Goal: Task Accomplishment & Management: Use online tool/utility

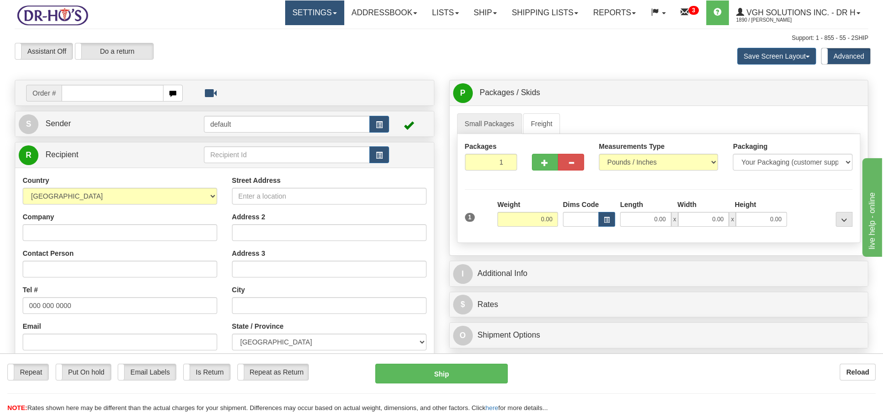
click at [327, 16] on link "Settings" at bounding box center [314, 12] width 59 height 25
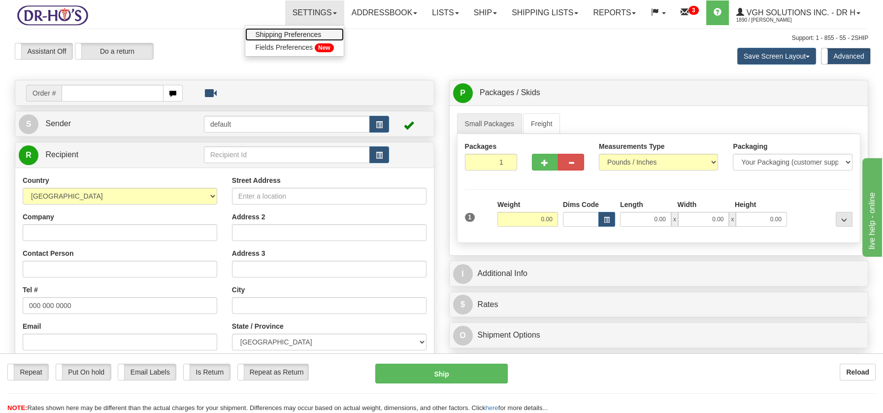
click at [307, 31] on span "Shipping Preferences" at bounding box center [288, 35] width 66 height 8
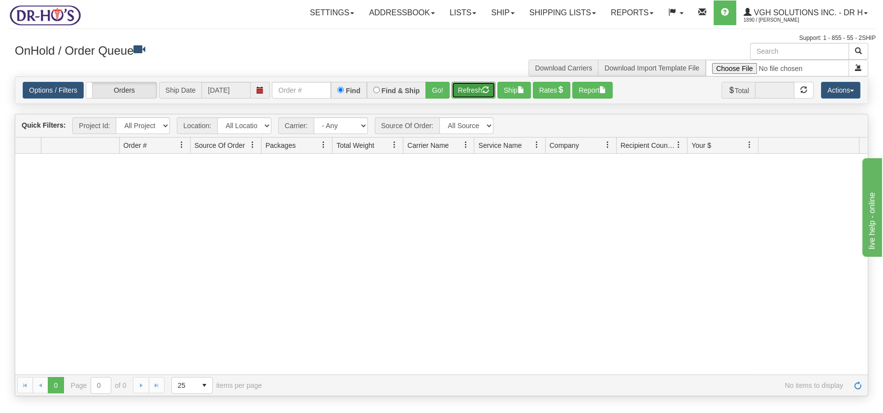
click at [470, 91] on button "Refresh" at bounding box center [474, 90] width 44 height 17
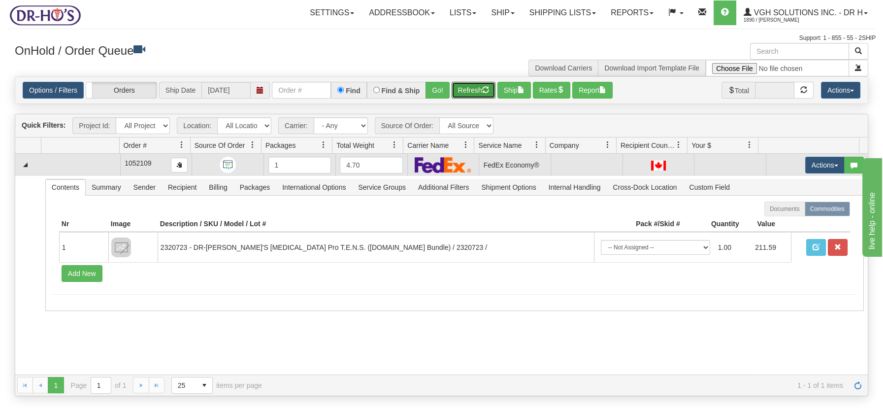
click at [93, 165] on td at bounding box center [80, 165] width 79 height 22
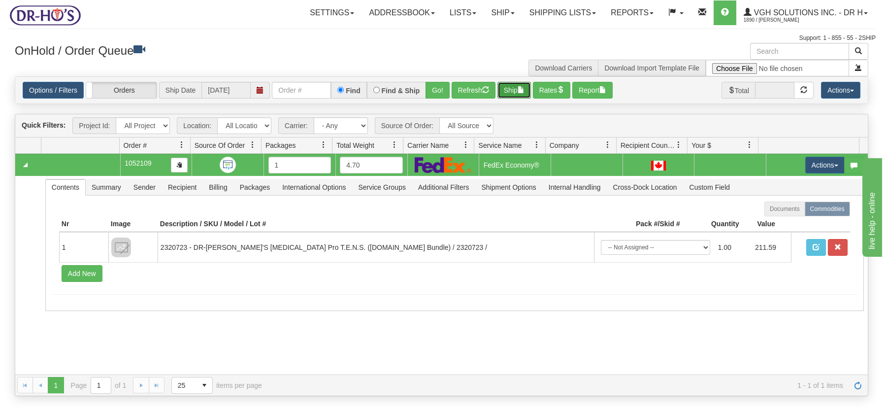
click at [521, 90] on span "button" at bounding box center [521, 89] width 7 height 7
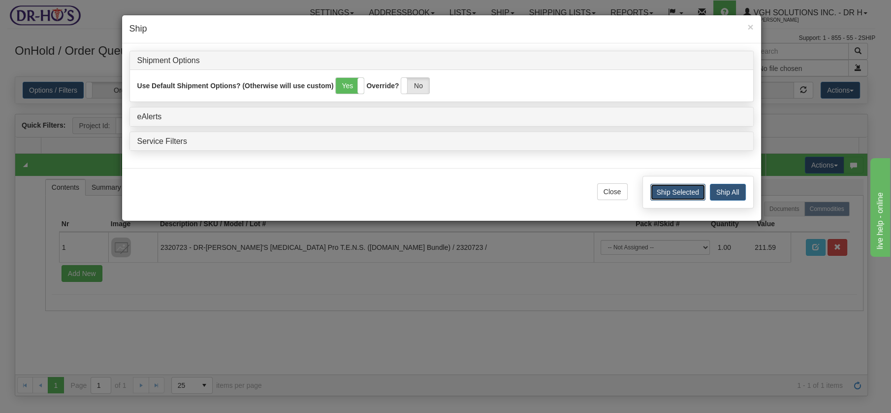
click at [688, 190] on button "Ship Selected" at bounding box center [677, 192] width 55 height 17
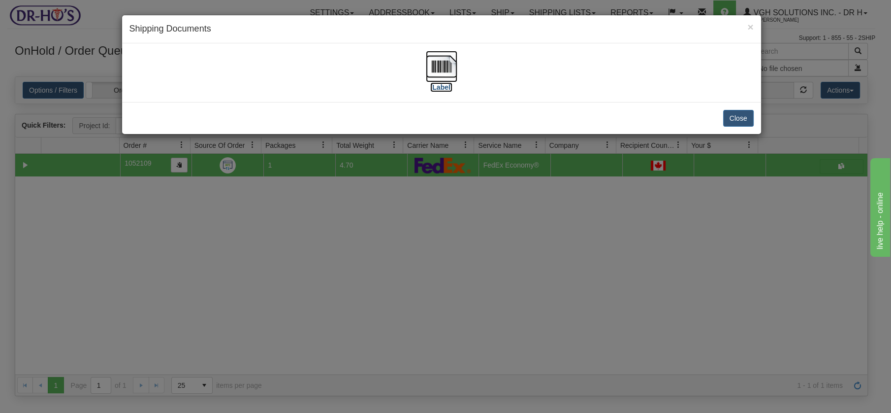
click at [436, 62] on img at bounding box center [442, 67] width 32 height 32
click at [725, 115] on button "Close" at bounding box center [738, 118] width 31 height 17
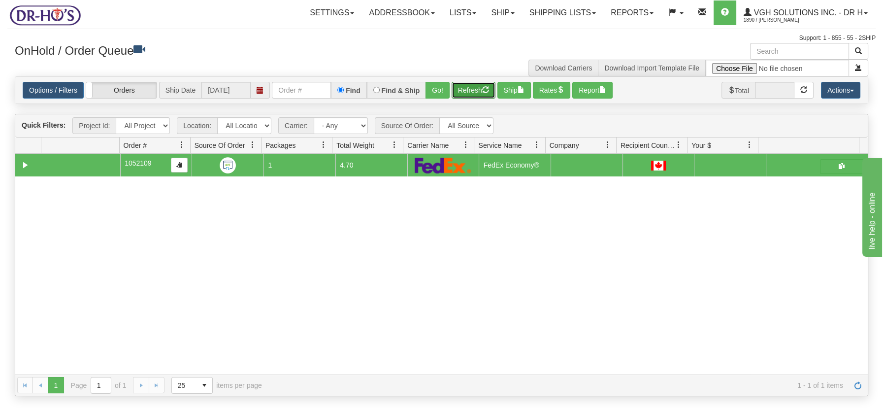
click at [481, 89] on button "Refresh" at bounding box center [474, 90] width 44 height 17
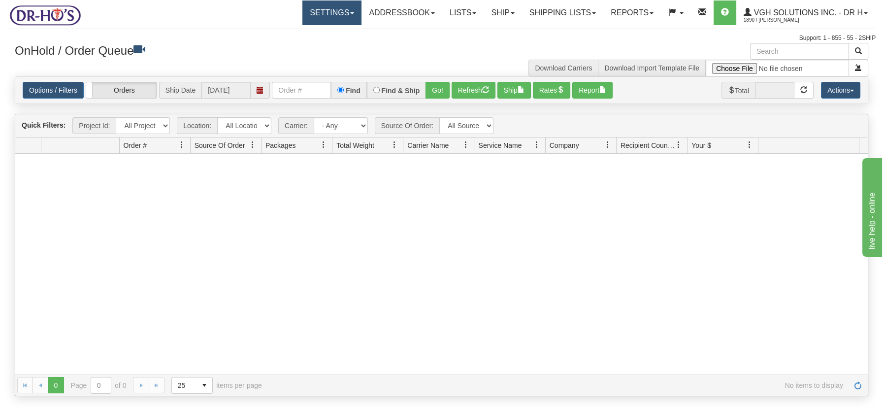
click at [350, 13] on span at bounding box center [352, 13] width 4 height 2
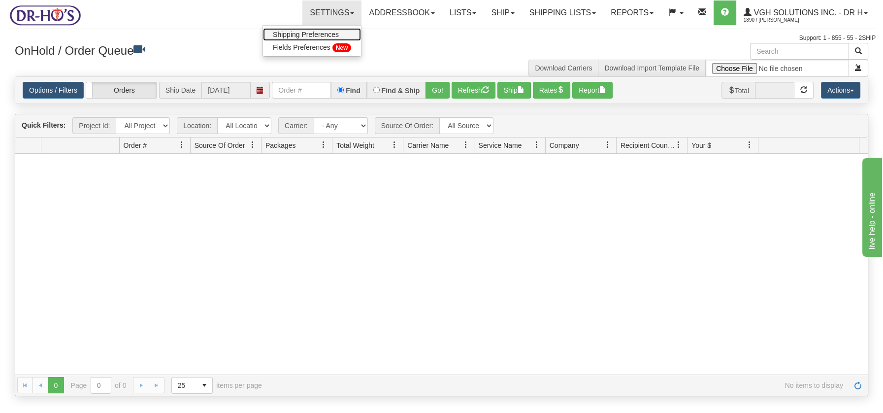
click at [319, 34] on span "Shipping Preferences" at bounding box center [306, 35] width 66 height 8
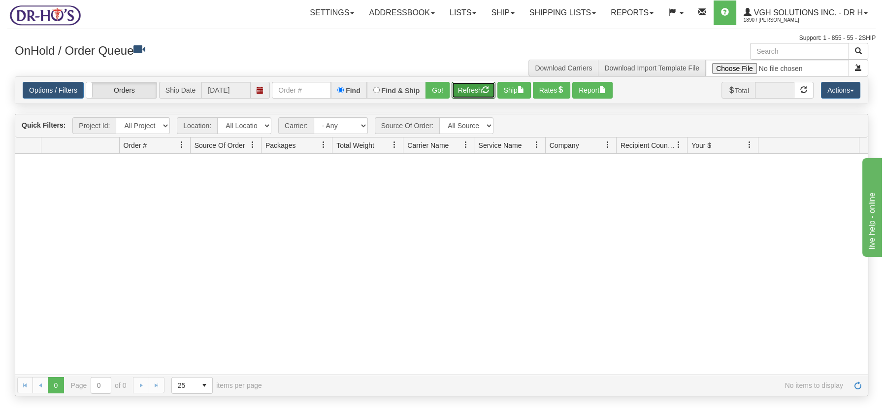
drag, startPoint x: 474, startPoint y: 90, endPoint x: 470, endPoint y: 107, distance: 18.2
click at [474, 90] on button "Refresh" at bounding box center [474, 90] width 44 height 17
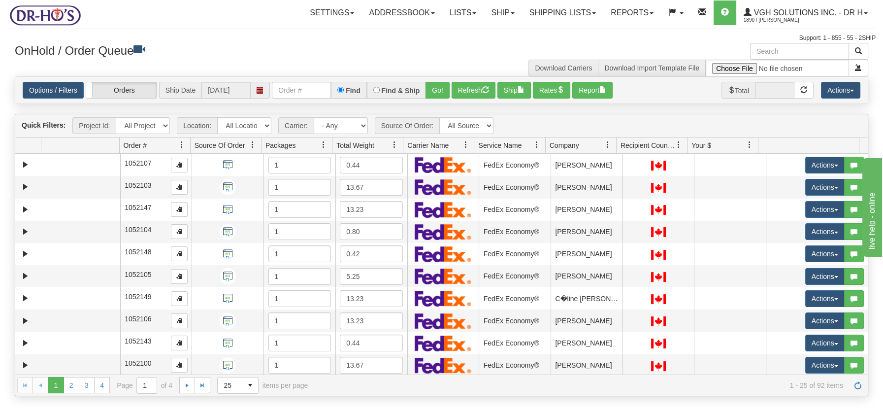
click at [393, 143] on span at bounding box center [394, 145] width 8 height 8
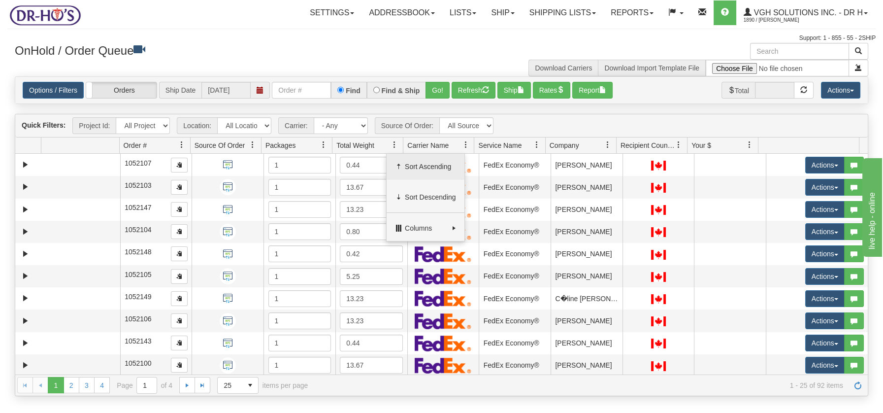
click at [411, 163] on span "Sort Ascending" at bounding box center [430, 167] width 51 height 10
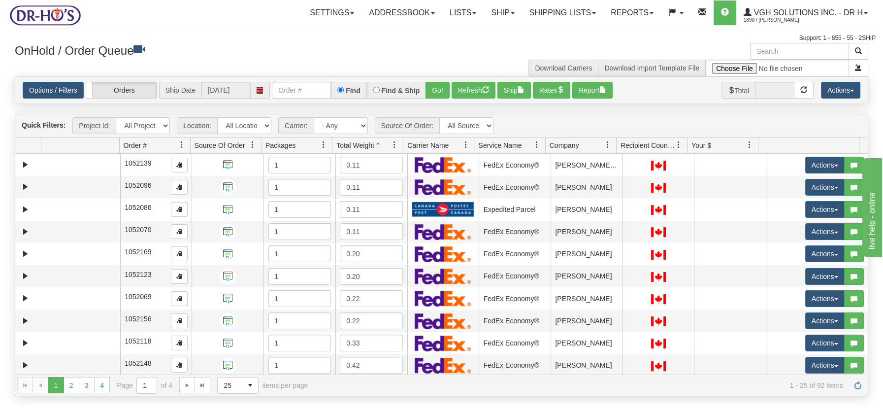
click at [393, 150] on link at bounding box center [394, 144] width 17 height 17
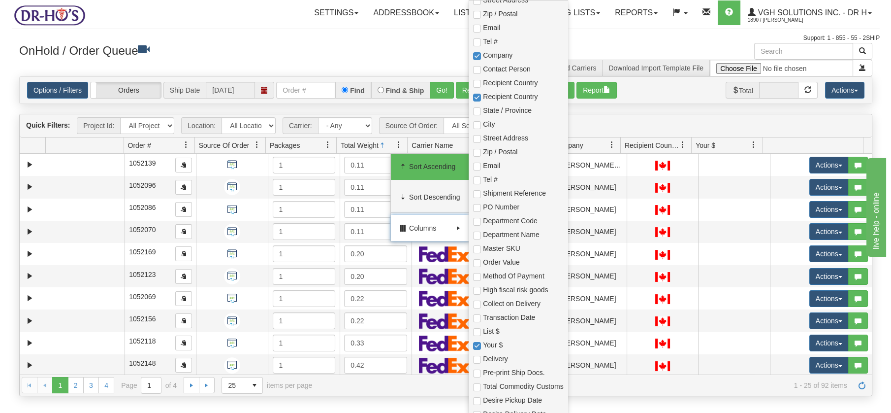
scroll to position [246, 0]
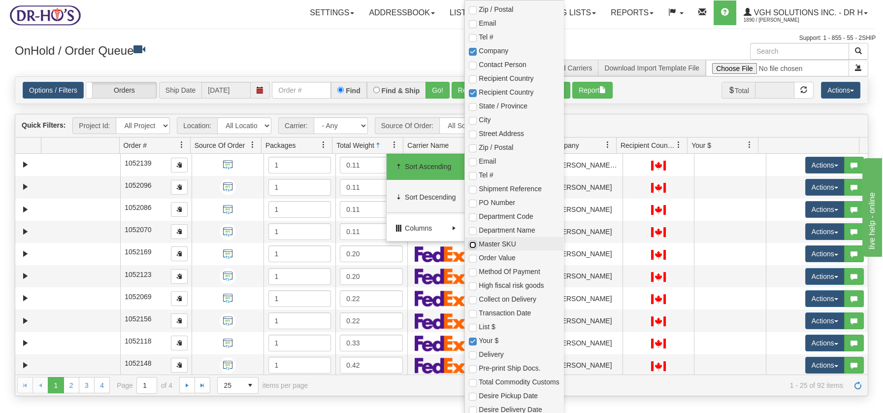
click at [476, 244] on input "checkbox" at bounding box center [473, 245] width 8 height 8
checkbox input "true"
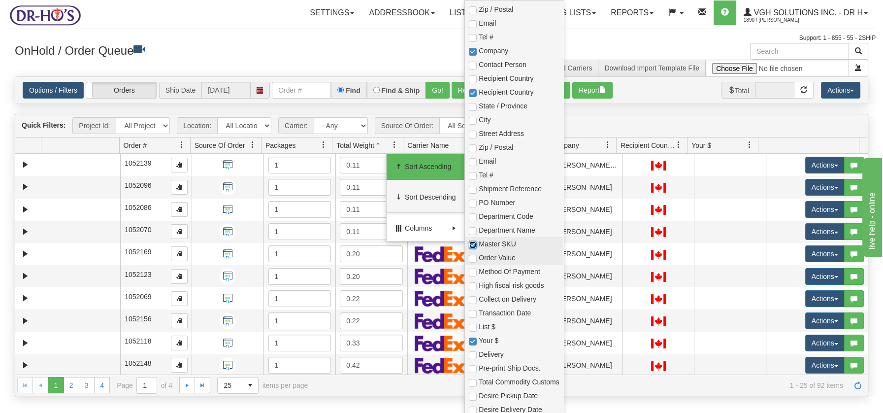
checkbox input "true"
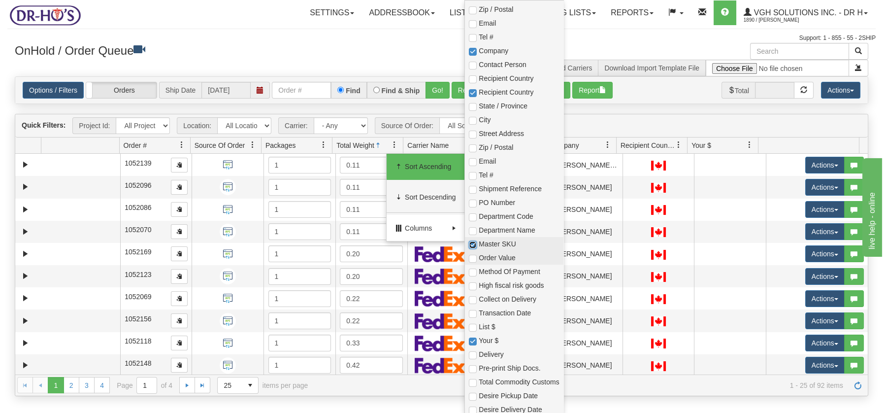
checkbox input "true"
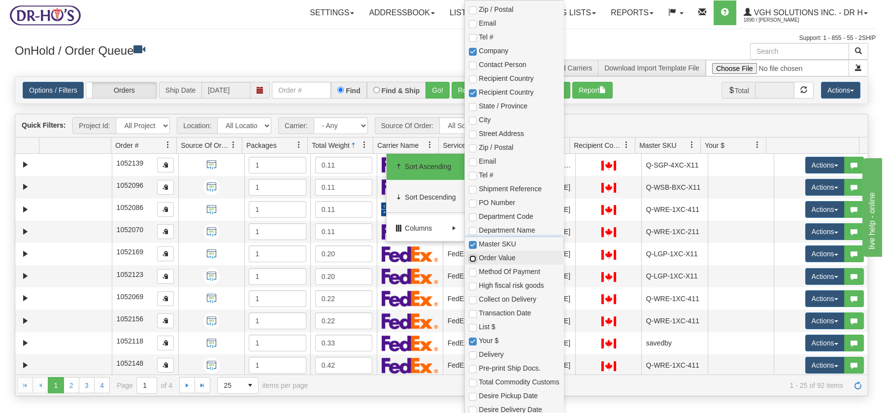
click at [473, 259] on input "checkbox" at bounding box center [473, 259] width 8 height 8
checkbox input "true"
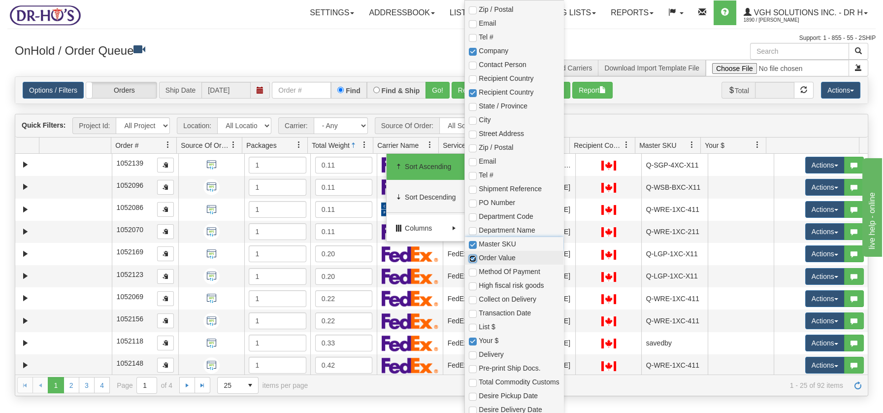
checkbox input "true"
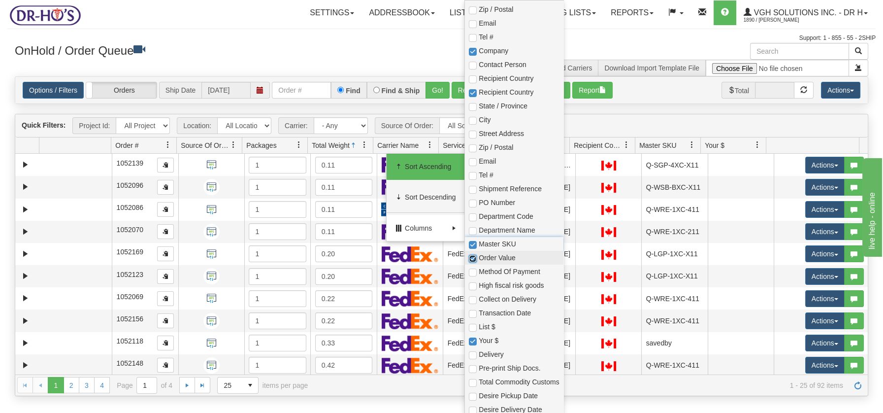
checkbox input "true"
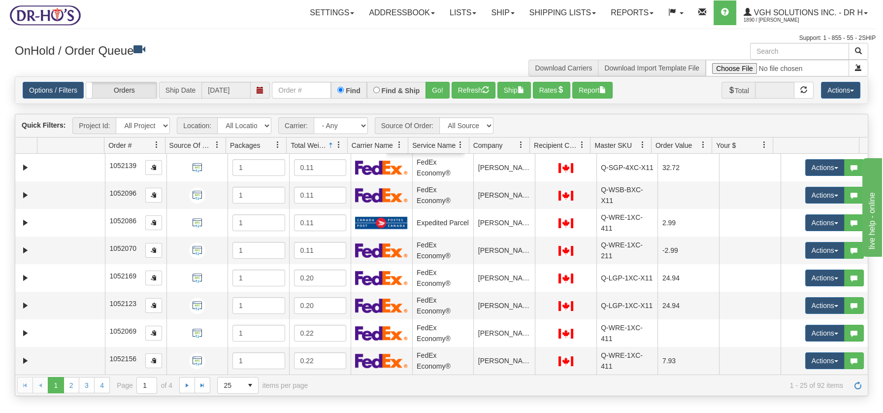
click at [301, 52] on h3 "OnHold / Order Queue" at bounding box center [225, 50] width 420 height 14
click at [779, 51] on input "text" at bounding box center [799, 51] width 99 height 17
paste input "1208331"
type input "1208331"
click at [859, 50] on span "button" at bounding box center [858, 50] width 7 height 7
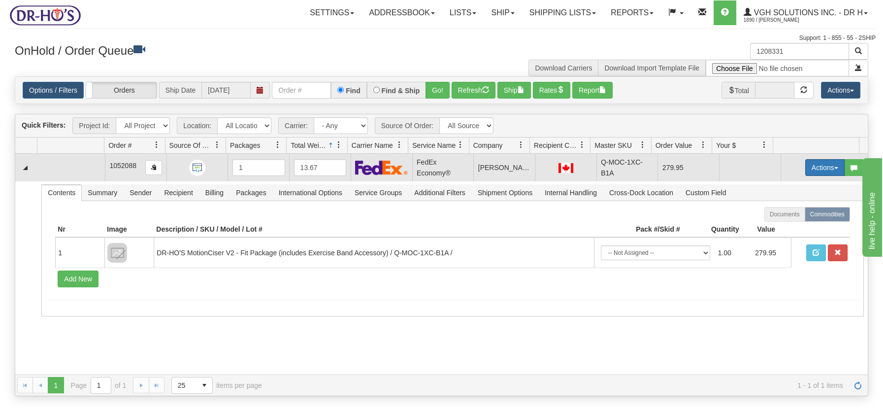
click at [825, 166] on button "Actions" at bounding box center [824, 167] width 39 height 17
click at [775, 184] on span "Open" at bounding box center [787, 186] width 24 height 8
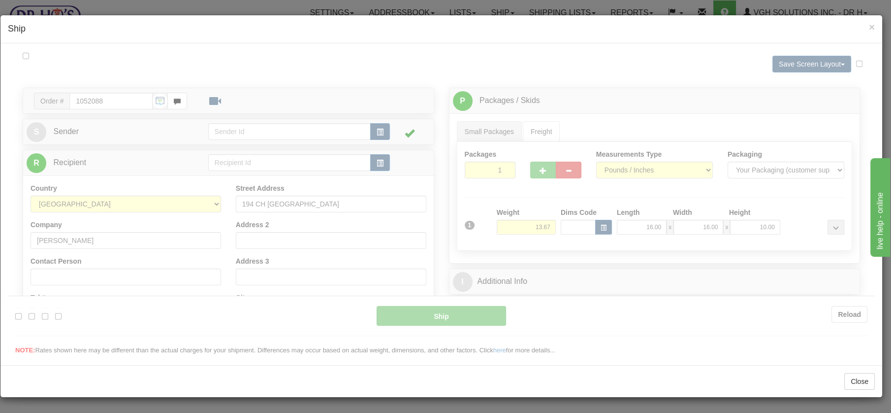
scroll to position [0, 0]
type input "20"
type input "09:00"
type input "16:00"
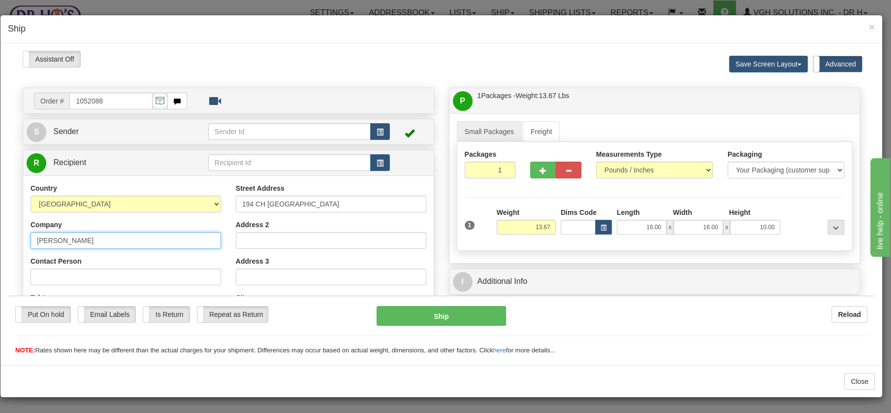
drag, startPoint x: 95, startPoint y: 238, endPoint x: 8, endPoint y: 230, distance: 87.0
click at [8, 230] on div "Please wait... Attention! Ok Add to Bidding... Preview Custom Documents Preview…" at bounding box center [441, 365] width 867 height 631
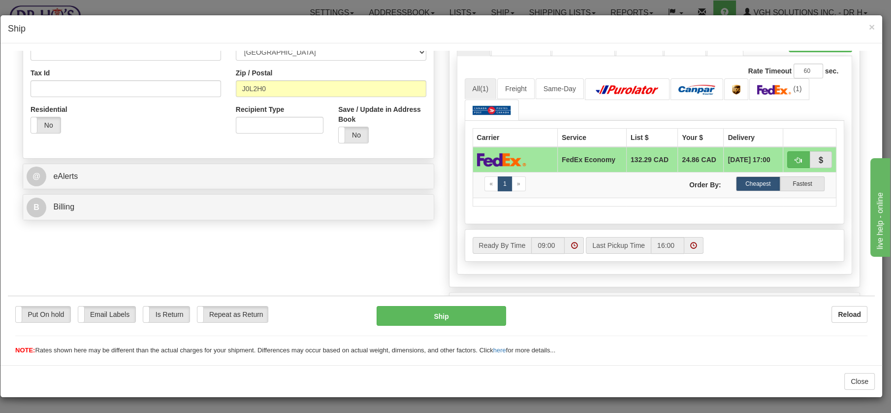
scroll to position [374, 0]
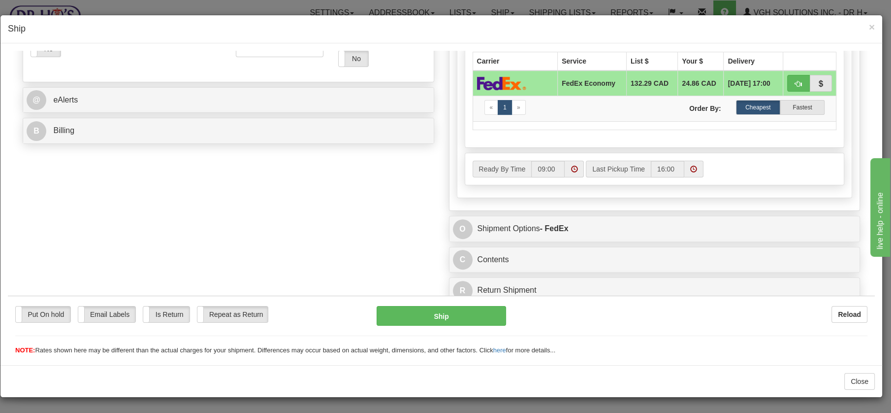
drag, startPoint x: 869, startPoint y: 101, endPoint x: 890, endPoint y: 365, distance: 264.3
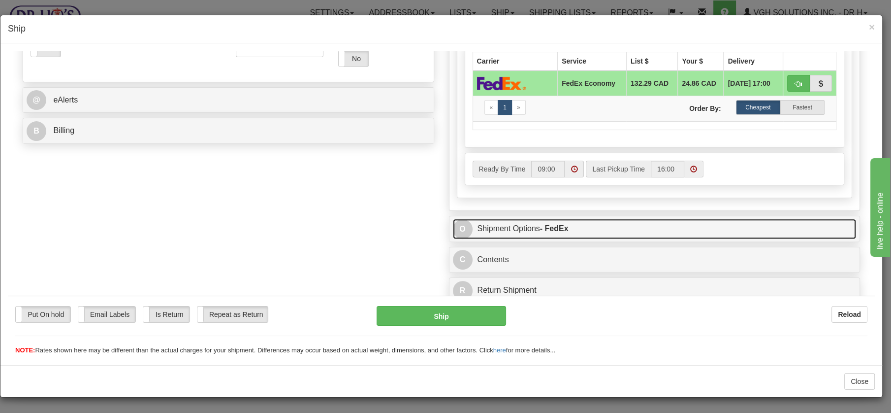
click at [490, 225] on link "O Shipment Options - FedEx" at bounding box center [655, 228] width 404 height 20
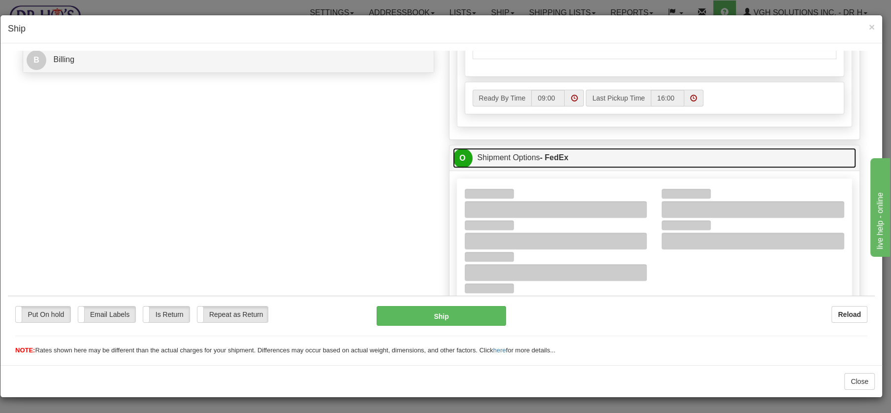
scroll to position [489, 0]
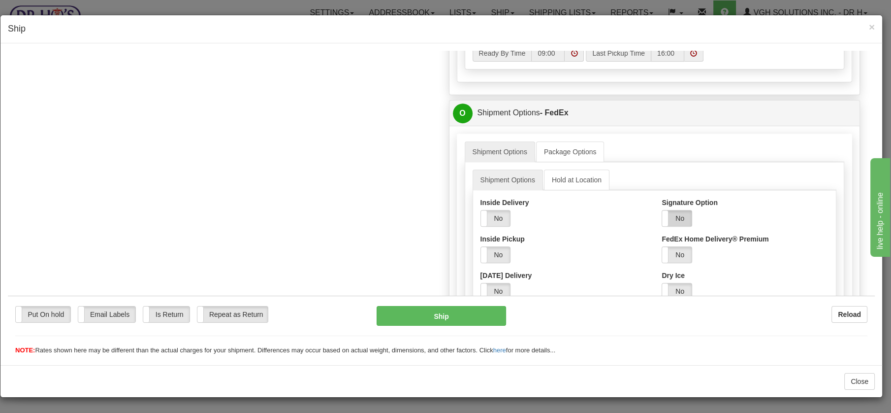
click at [671, 211] on label "No" at bounding box center [677, 218] width 30 height 16
click at [724, 253] on select "Adult Direct Indirect No Signature Required Service Default" at bounding box center [700, 254] width 76 height 17
click at [662, 246] on select "Adult Direct Indirect No Signature Required Service Default" at bounding box center [700, 254] width 76 height 17
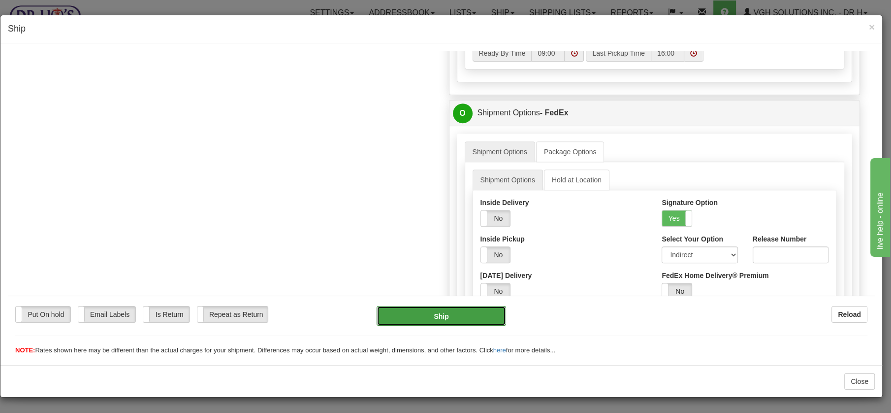
click at [425, 314] on button "Ship" at bounding box center [442, 315] width 130 height 20
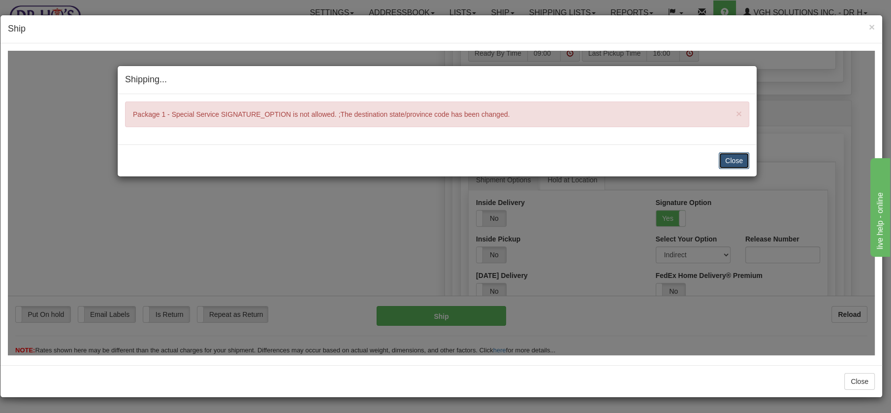
click at [736, 161] on button "Close" at bounding box center [734, 160] width 31 height 17
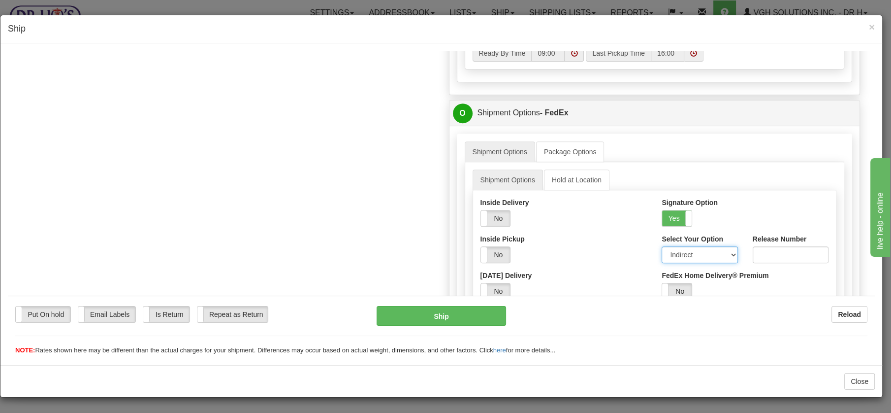
click at [726, 250] on select "Adult Direct Indirect No Signature Required Service Default" at bounding box center [700, 254] width 76 height 17
select select "0"
click at [662, 246] on select "Adult Direct Indirect No Signature Required Service Default" at bounding box center [700, 254] width 76 height 17
click at [458, 322] on button "Ship" at bounding box center [442, 315] width 130 height 20
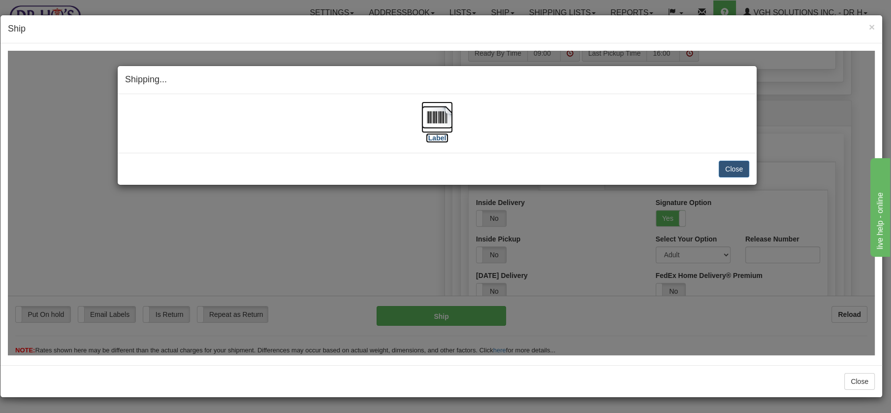
click at [440, 114] on img at bounding box center [437, 117] width 32 height 32
click at [739, 165] on button "Close" at bounding box center [734, 168] width 31 height 17
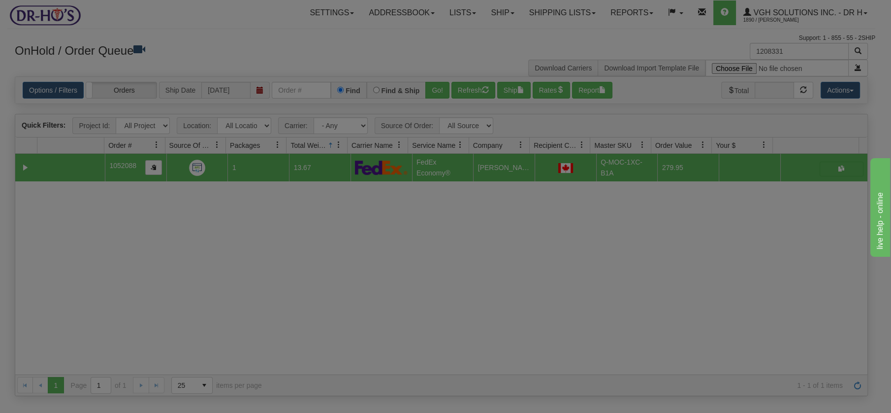
scroll to position [0, 0]
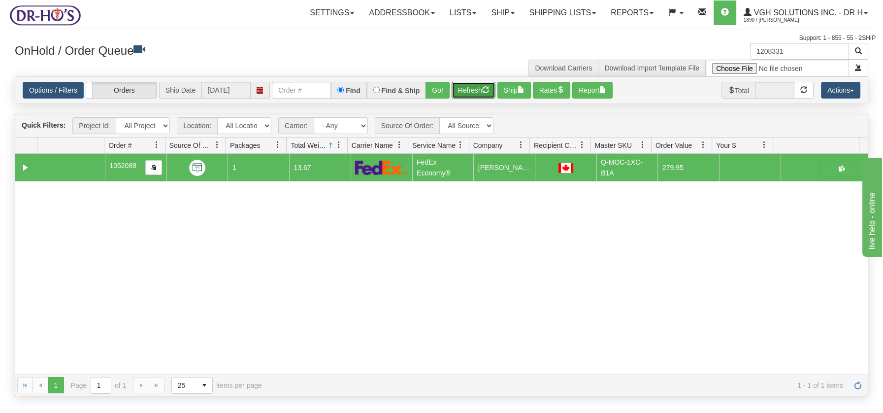
click at [476, 87] on button "Refresh" at bounding box center [474, 90] width 44 height 17
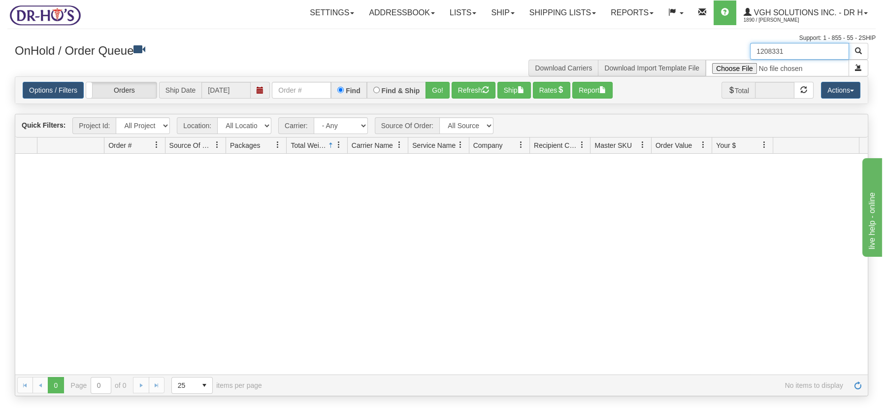
drag, startPoint x: 778, startPoint y: 50, endPoint x: 736, endPoint y: 50, distance: 42.3
click at [736, 50] on div "1208331 Download Carriers Download Import Template File" at bounding box center [659, 59] width 434 height 33
click at [468, 86] on button "Refresh" at bounding box center [474, 90] width 44 height 17
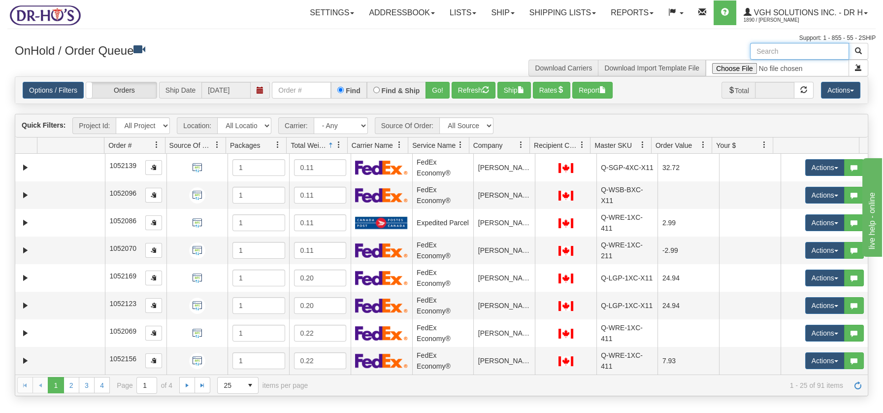
click at [770, 54] on input "text" at bounding box center [799, 51] width 99 height 17
drag, startPoint x: 779, startPoint y: 52, endPoint x: 716, endPoint y: 52, distance: 63.0
click at [716, 52] on div "box Download Carriers Download Import Template File" at bounding box center [659, 59] width 434 height 33
type input "BOX"
click at [857, 49] on span "button" at bounding box center [858, 50] width 7 height 7
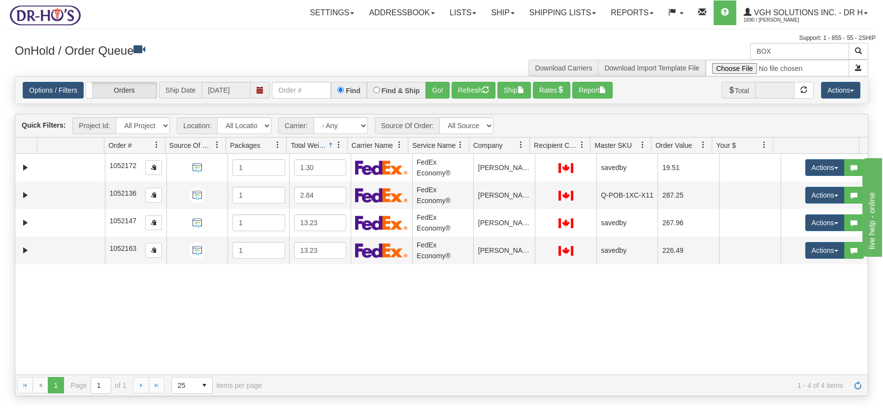
click at [531, 136] on div "Quick Filters: Project Id: All Projects Location: All Locations Markham Queen C…" at bounding box center [441, 125] width 852 height 23
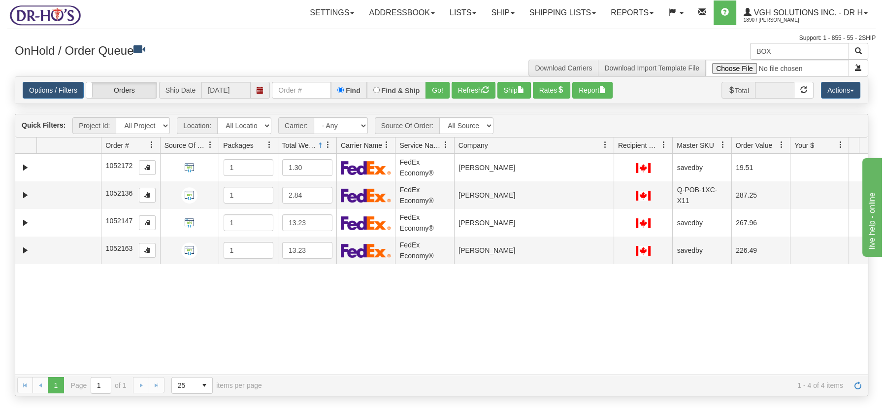
drag, startPoint x: 530, startPoint y: 138, endPoint x: 605, endPoint y: 147, distance: 75.3
click at [605, 147] on div "Id Location Request Id Reply Id Order # Source Of Order Packages Total Weight C…" at bounding box center [437, 145] width 844 height 16
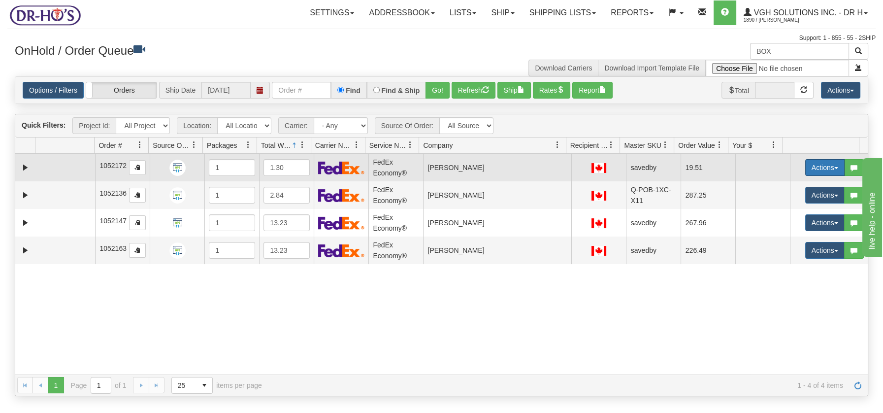
click at [826, 168] on button "Actions" at bounding box center [824, 167] width 39 height 17
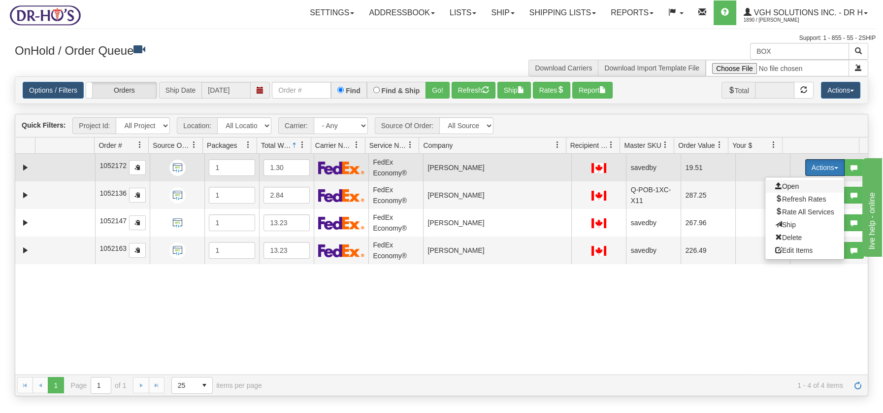
click at [783, 185] on span "Open" at bounding box center [787, 186] width 24 height 8
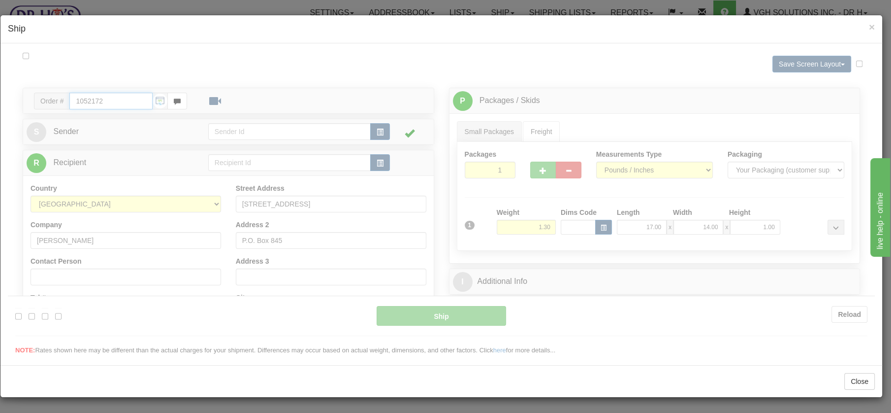
type input "20"
type input "09:00"
type input "16:00"
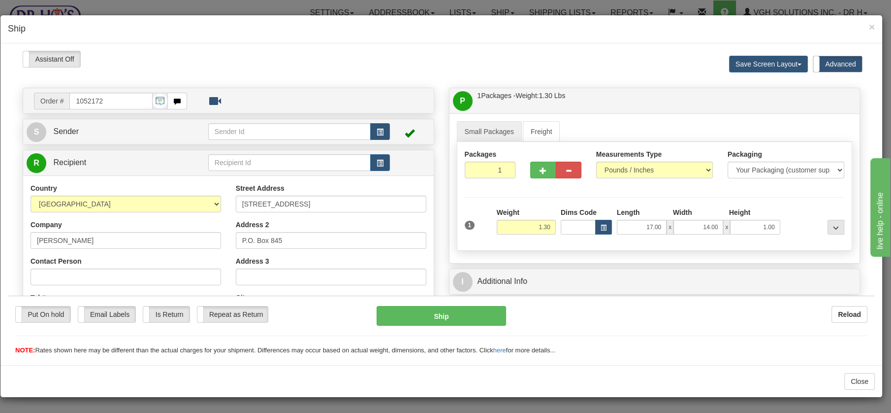
click at [868, 29] on h4 "Ship" at bounding box center [441, 29] width 867 height 13
click at [875, 27] on div "× Ship" at bounding box center [441, 29] width 882 height 28
click at [870, 25] on span "×" at bounding box center [872, 26] width 6 height 11
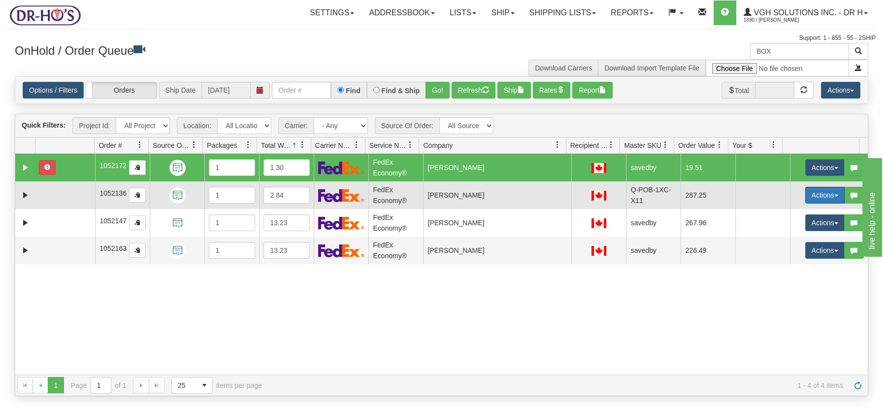
click at [830, 193] on button "Actions" at bounding box center [824, 195] width 39 height 17
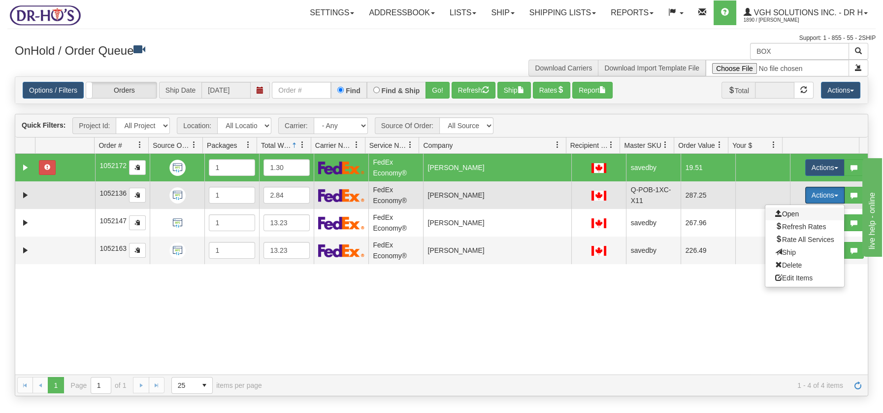
click at [781, 211] on span "Open" at bounding box center [787, 214] width 24 height 8
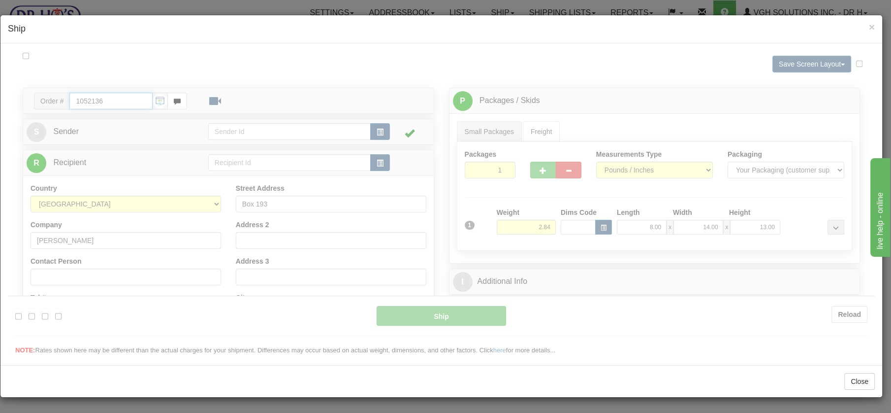
type input "20"
type input "09:00"
type input "16:00"
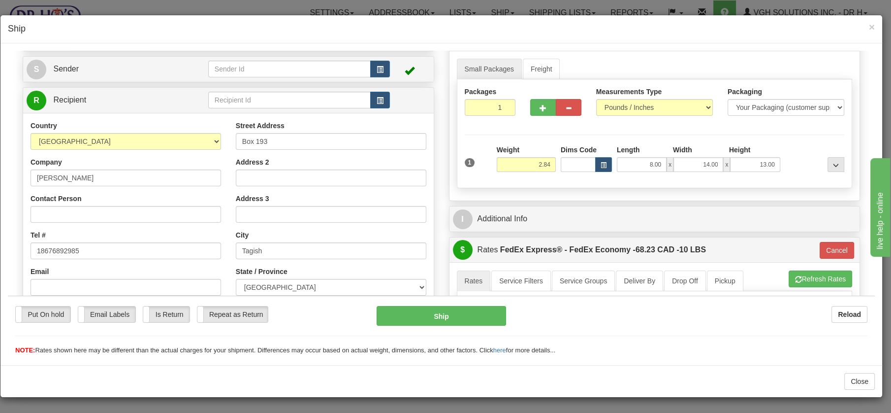
scroll to position [60, 0]
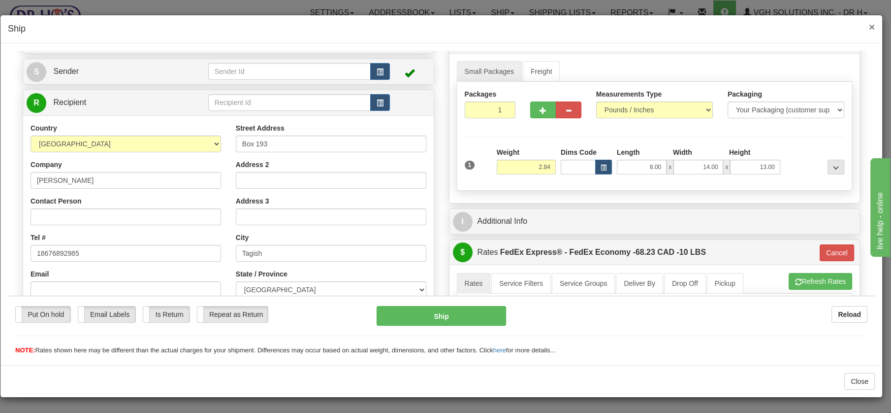
click at [874, 25] on span "×" at bounding box center [872, 26] width 6 height 11
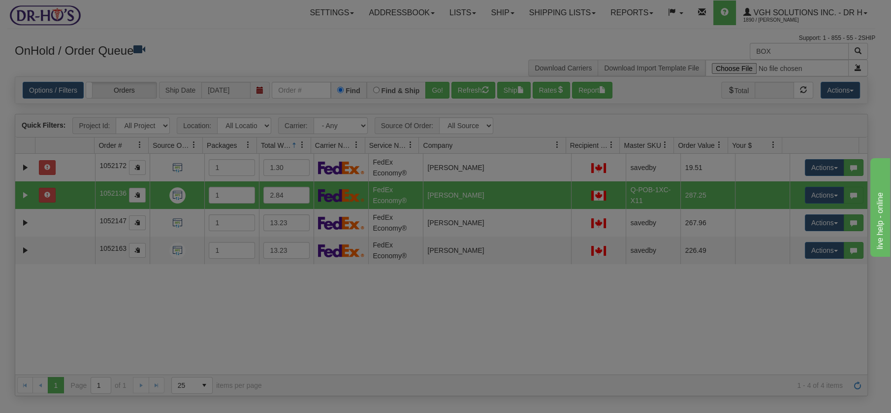
scroll to position [0, 0]
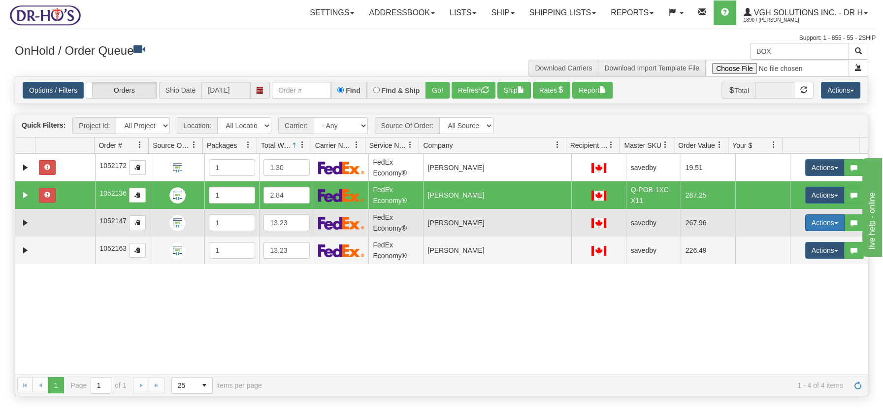
click at [825, 222] on button "Actions" at bounding box center [824, 222] width 39 height 17
click at [779, 238] on span "Open" at bounding box center [787, 241] width 24 height 8
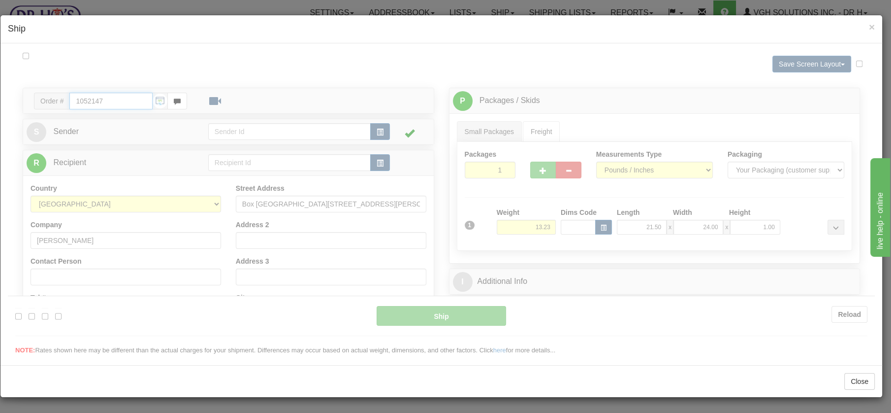
type input "20"
type input "09:00"
type input "16:00"
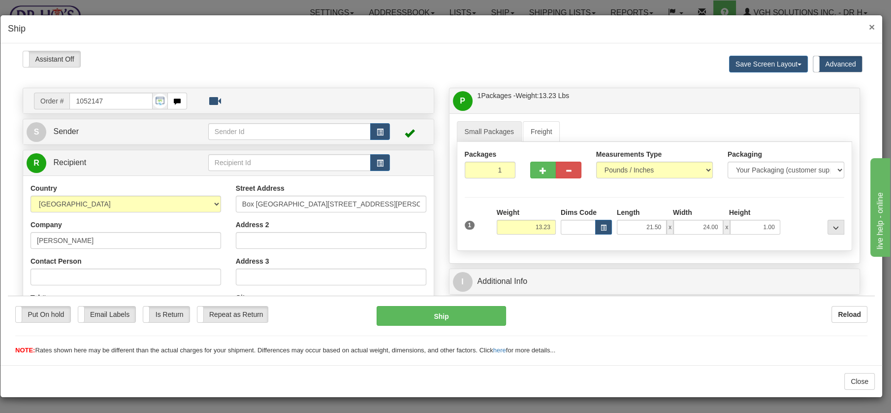
click at [875, 28] on span "×" at bounding box center [872, 26] width 6 height 11
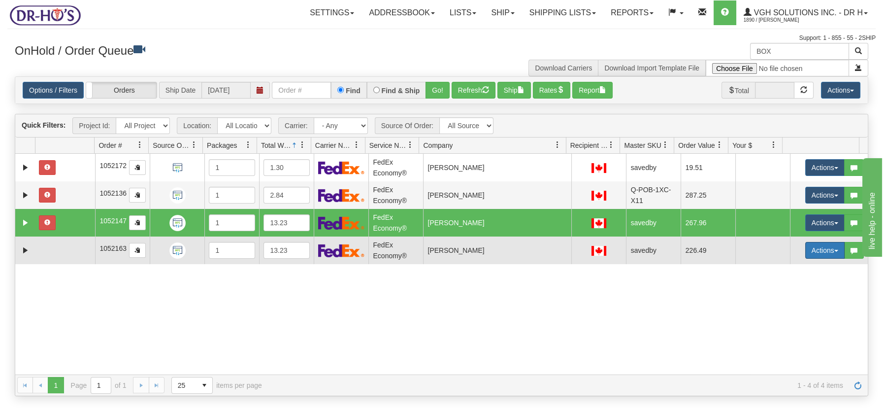
click at [834, 250] on span "button" at bounding box center [836, 251] width 4 height 2
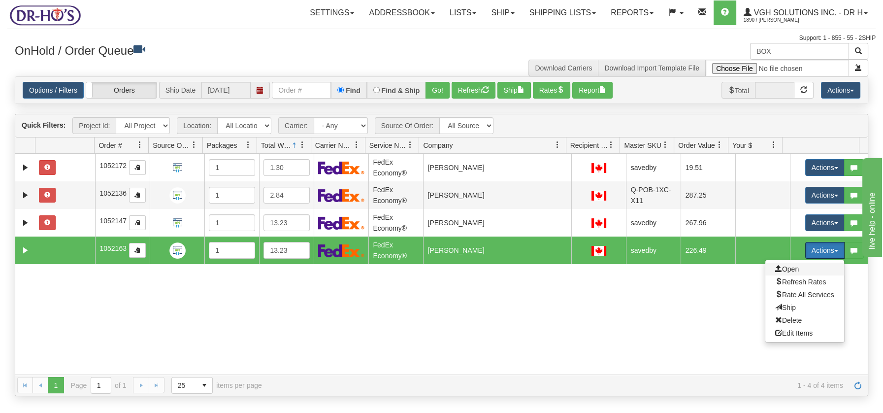
click at [784, 269] on span "Open" at bounding box center [787, 269] width 24 height 8
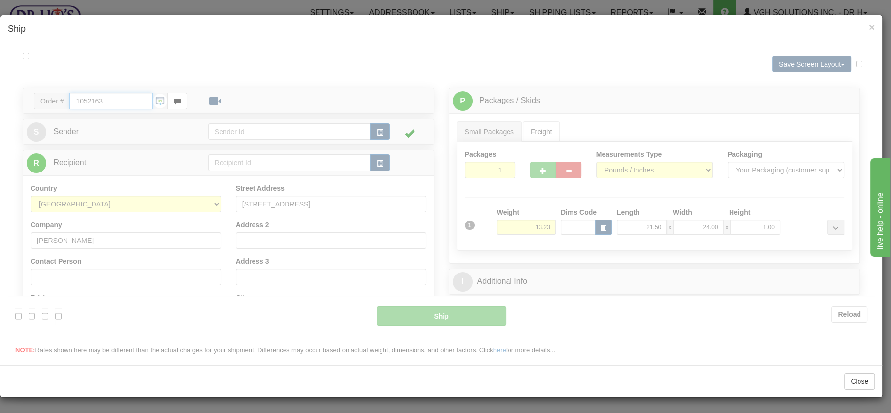
type input "20"
type input "09:00"
type input "16:00"
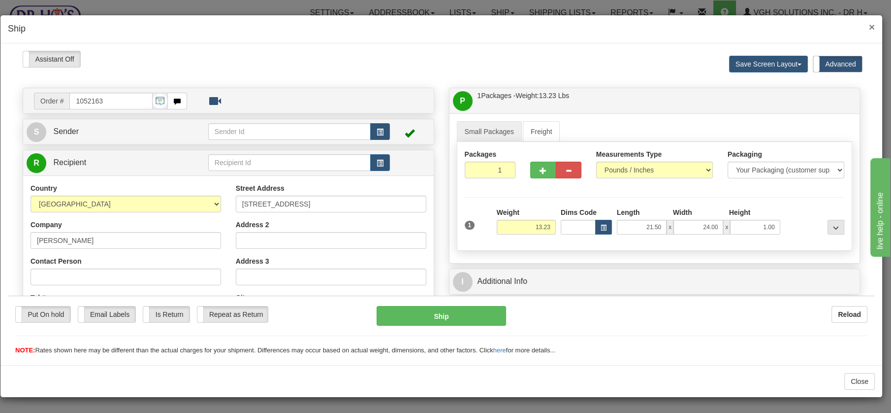
click at [875, 27] on span "×" at bounding box center [872, 26] width 6 height 11
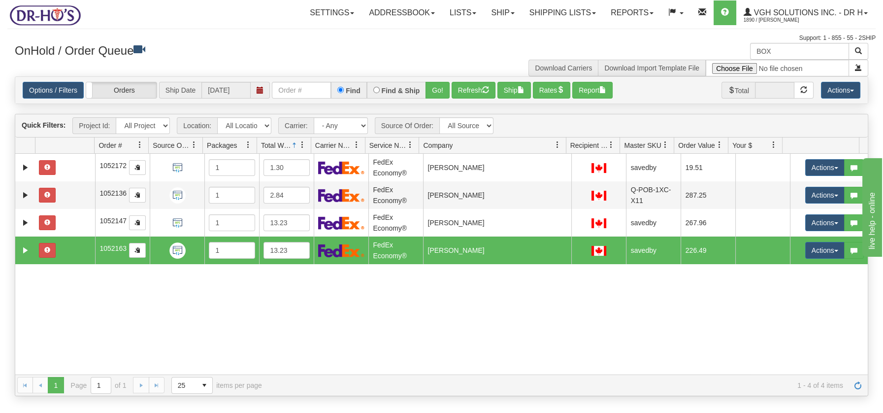
click at [428, 333] on div "31705727 Markham 91321373 0 1052172 1 1.30 FedEx Economy® Pravesh Dhanjee DR-HO…" at bounding box center [441, 264] width 852 height 220
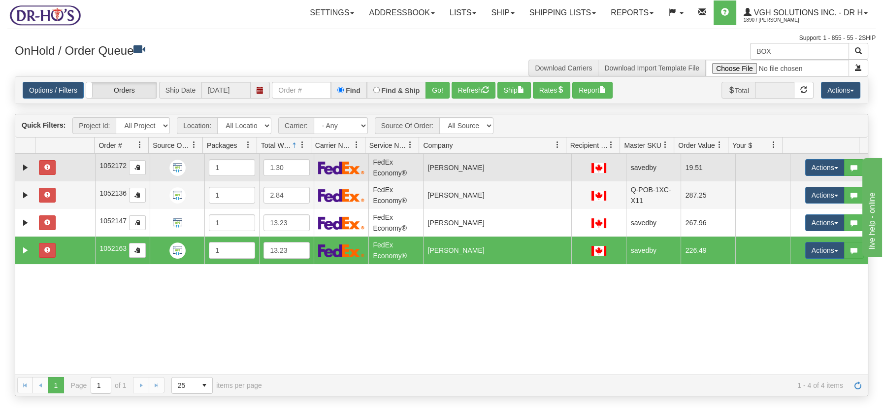
click at [88, 173] on td at bounding box center [65, 168] width 60 height 28
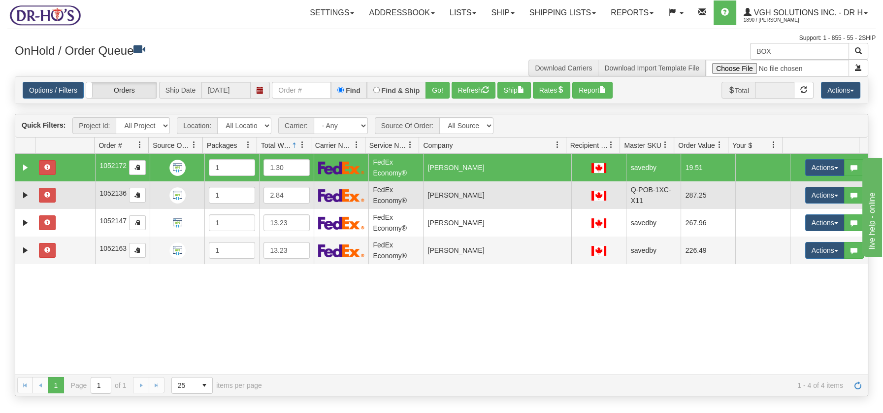
click at [82, 192] on td at bounding box center [65, 195] width 60 height 28
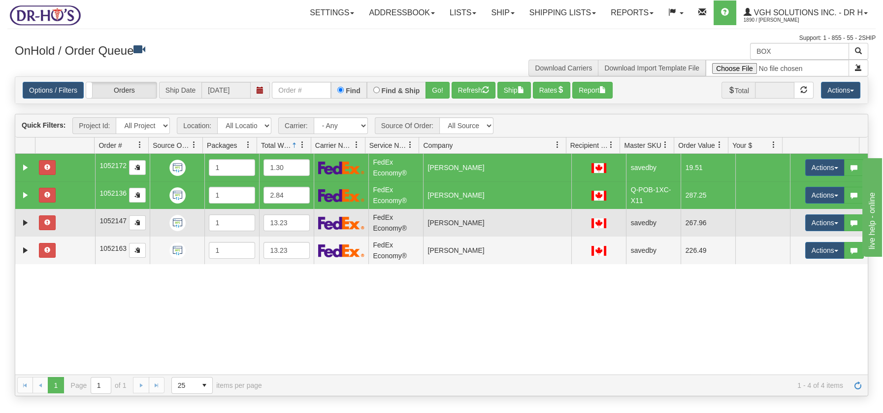
click at [76, 213] on td at bounding box center [65, 223] width 60 height 28
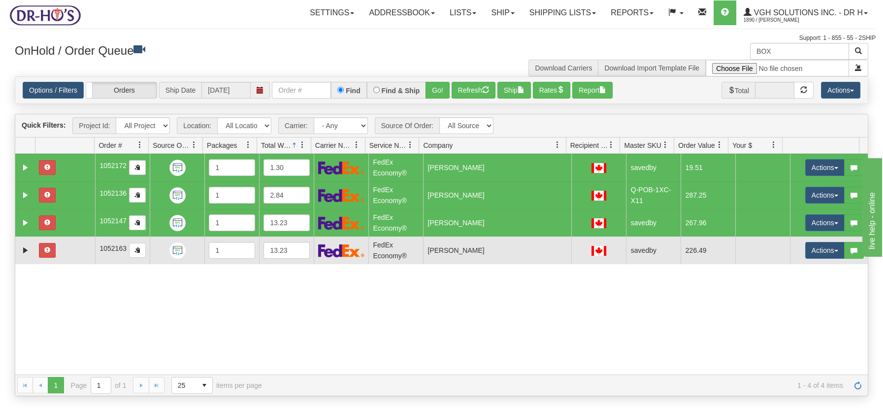
click at [69, 243] on td at bounding box center [65, 250] width 60 height 28
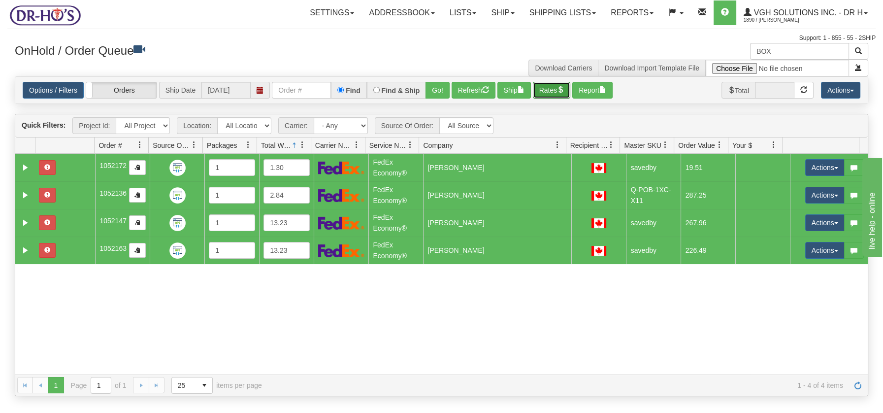
click at [551, 92] on button "Rates" at bounding box center [552, 90] width 38 height 17
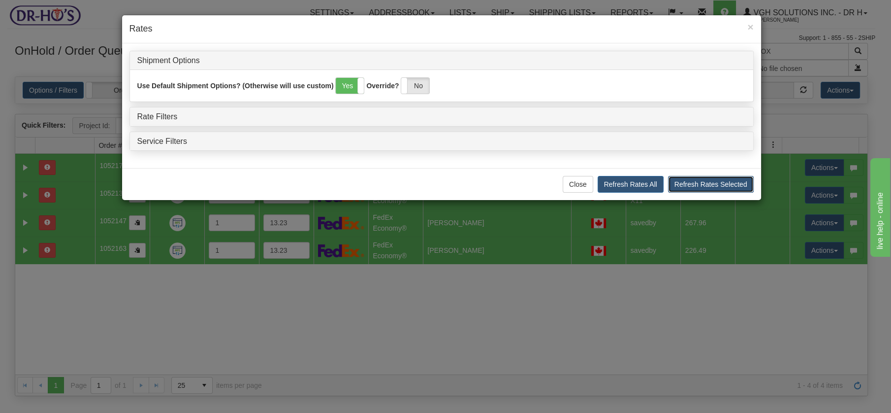
click at [691, 184] on button "Refresh Rates Selected" at bounding box center [711, 184] width 86 height 17
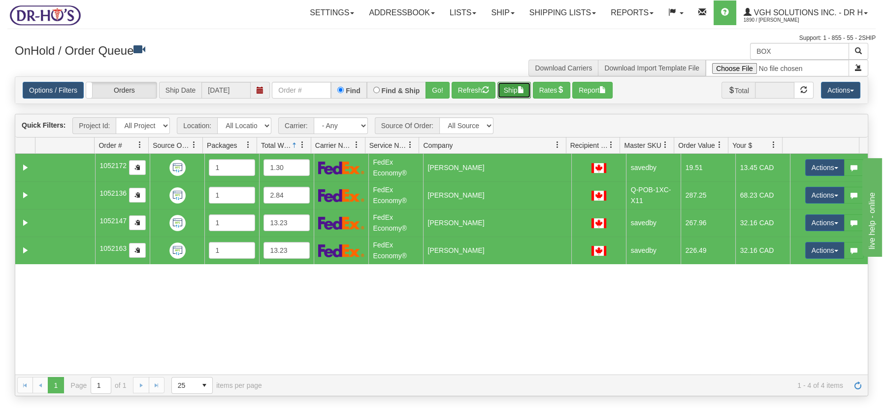
click at [524, 86] on span "button" at bounding box center [521, 89] width 7 height 7
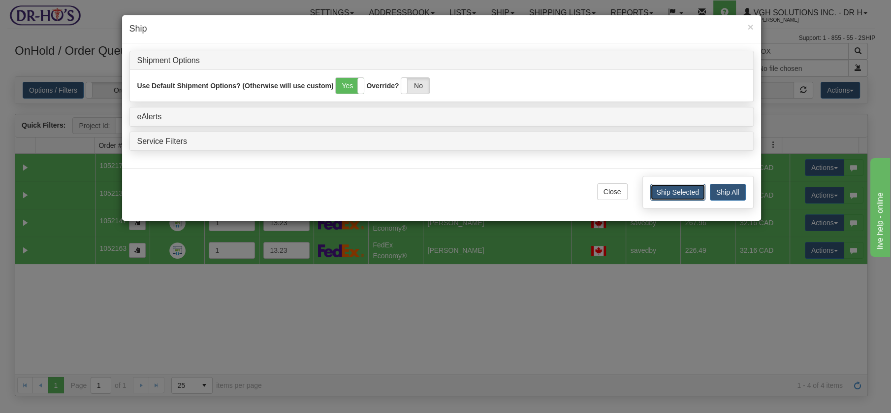
click at [682, 187] on button "Ship Selected" at bounding box center [677, 192] width 55 height 17
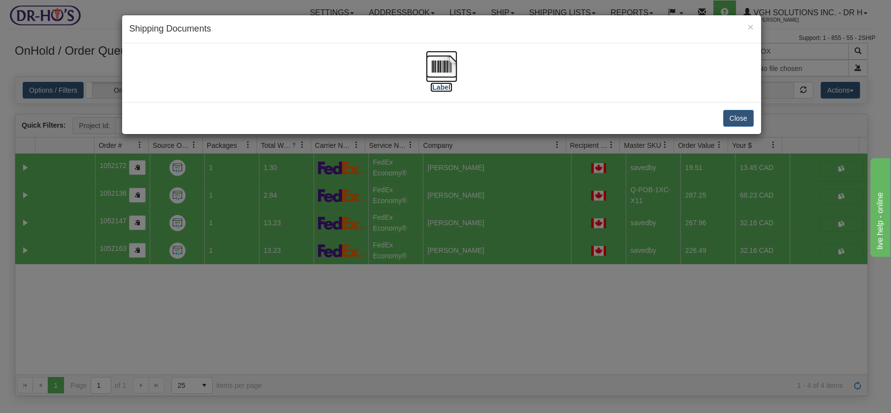
click at [445, 67] on img at bounding box center [442, 67] width 32 height 32
click at [742, 113] on button "Close" at bounding box center [738, 118] width 31 height 17
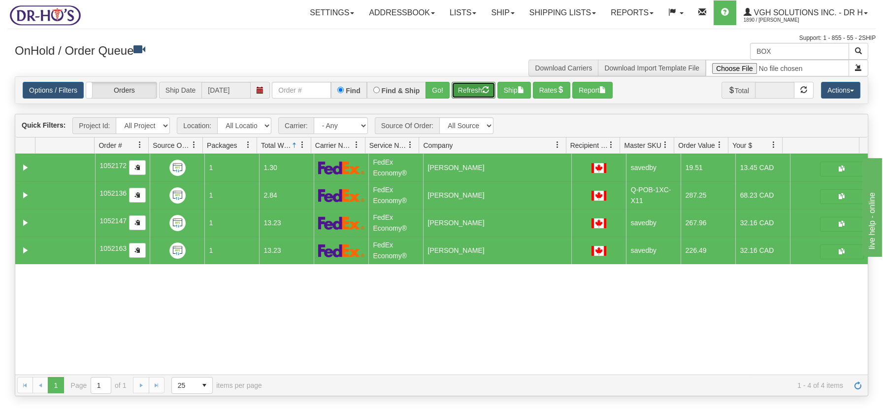
click at [471, 88] on button "Refresh" at bounding box center [474, 90] width 44 height 17
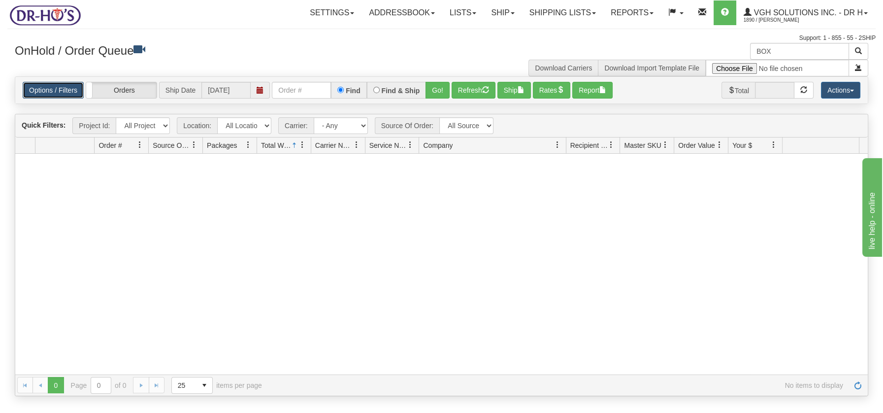
click at [62, 93] on link "Options / Filters" at bounding box center [53, 90] width 61 height 17
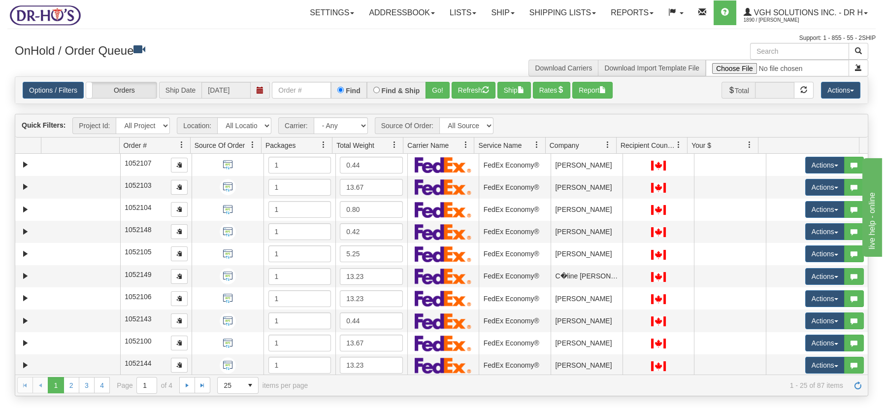
click at [396, 145] on span at bounding box center [394, 145] width 8 height 8
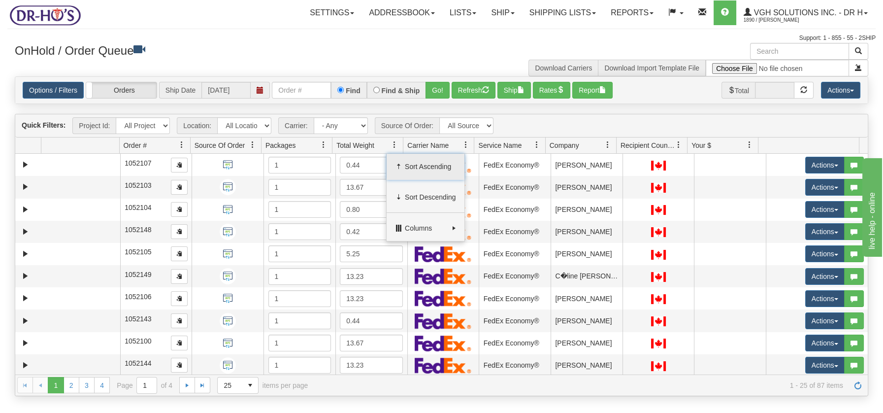
click at [421, 166] on span "Sort Ascending" at bounding box center [430, 167] width 51 height 10
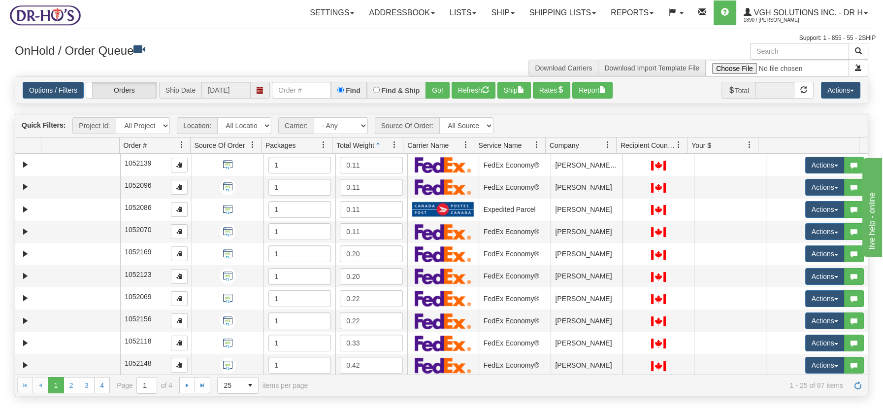
click at [395, 147] on span at bounding box center [394, 145] width 8 height 8
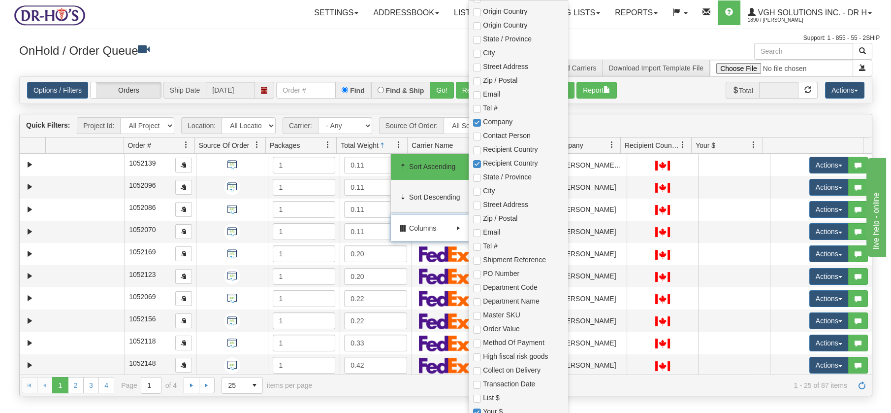
scroll to position [209, 0]
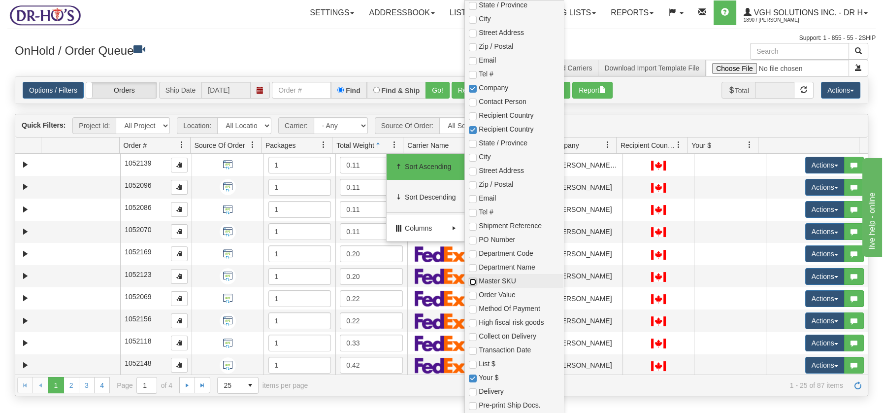
click at [475, 280] on input "checkbox" at bounding box center [473, 282] width 8 height 8
checkbox input "true"
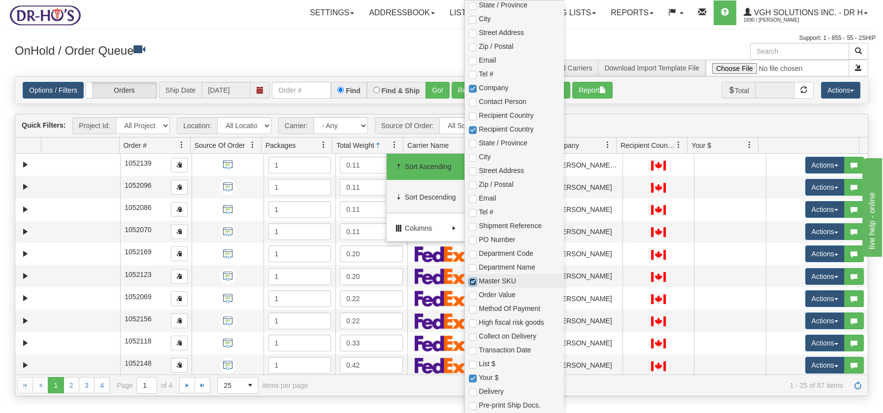
checkbox input "true"
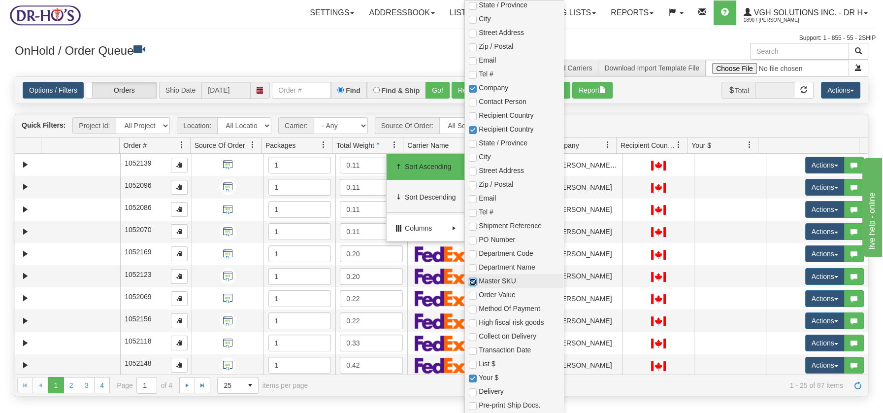
checkbox input "true"
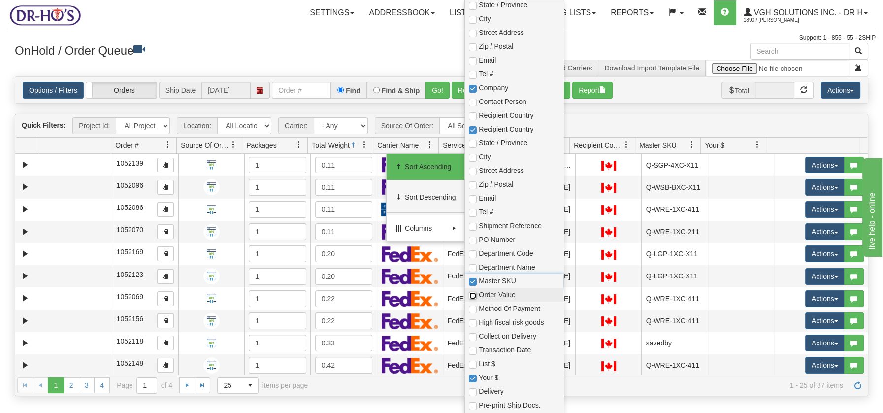
click at [475, 293] on input "checkbox" at bounding box center [473, 296] width 8 height 8
checkbox input "true"
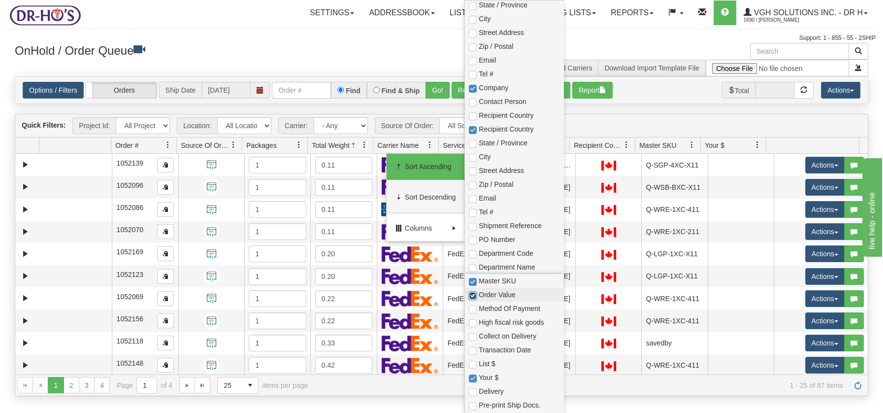
checkbox input "true"
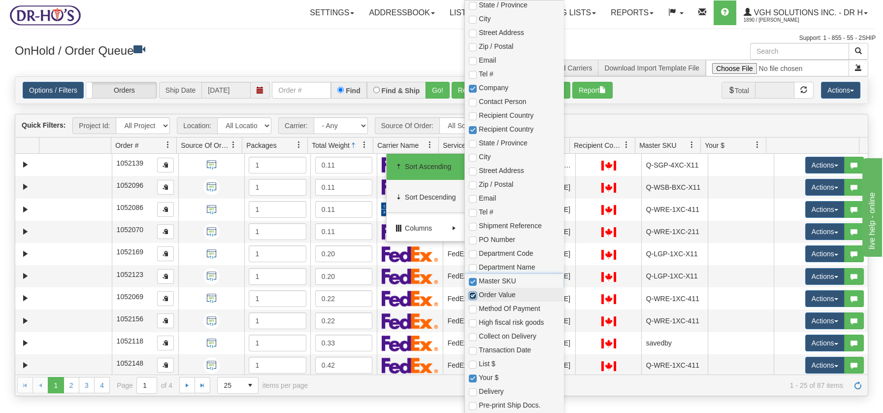
checkbox input "true"
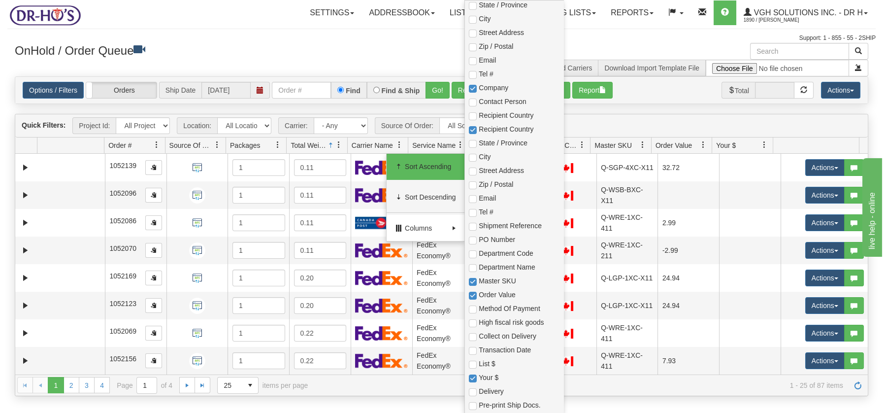
click at [341, 51] on h3 "OnHold / Order Queue" at bounding box center [225, 50] width 420 height 14
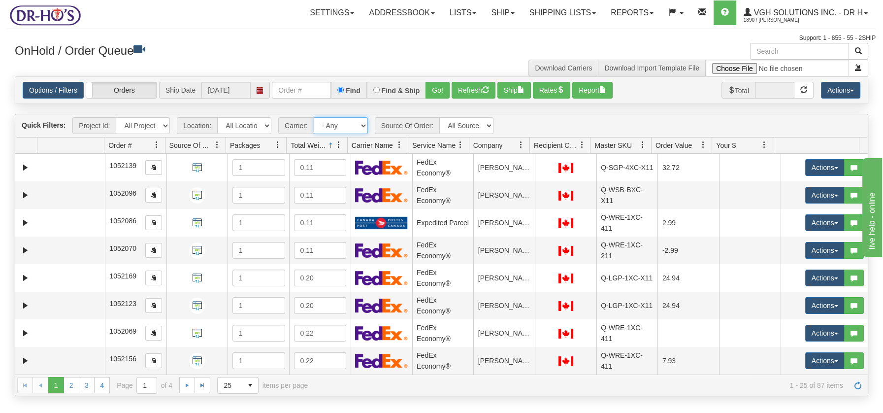
click at [360, 126] on select "- Any - Has NO carrier assigned - Has a carrier assigned FedEx Express® Canada …" at bounding box center [341, 125] width 54 height 17
select select "20"
click at [314, 117] on select "- Any - Has NO carrier assigned - Has a carrier assigned FedEx Express® Canada …" at bounding box center [341, 125] width 54 height 17
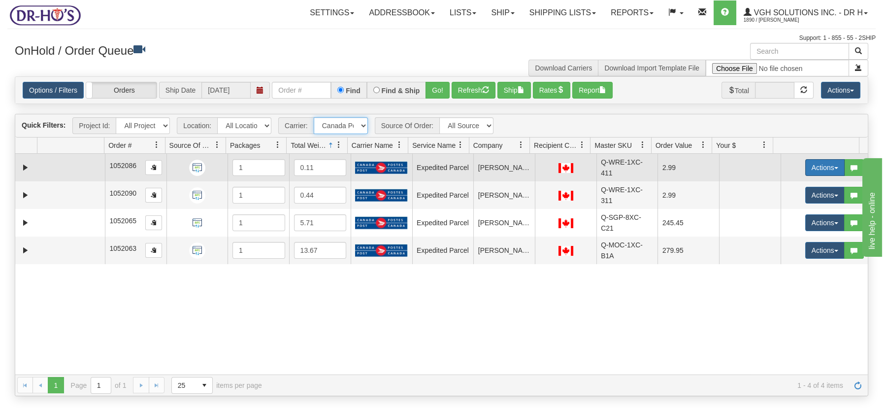
click at [834, 167] on span "button" at bounding box center [836, 168] width 4 height 2
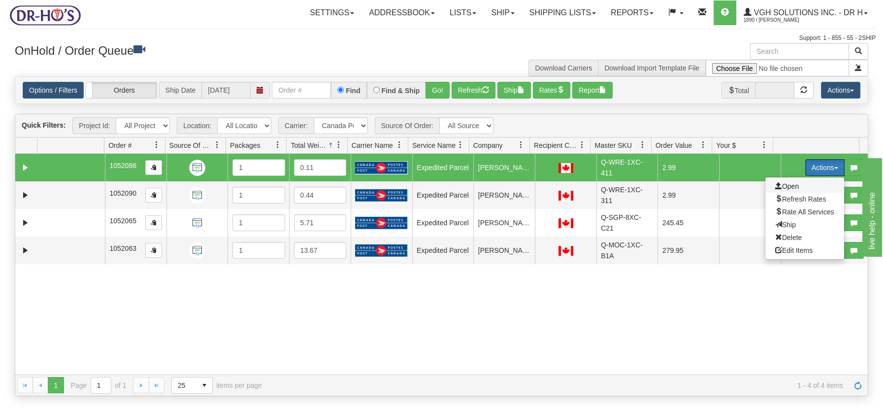
click at [775, 184] on span "Open" at bounding box center [787, 186] width 24 height 8
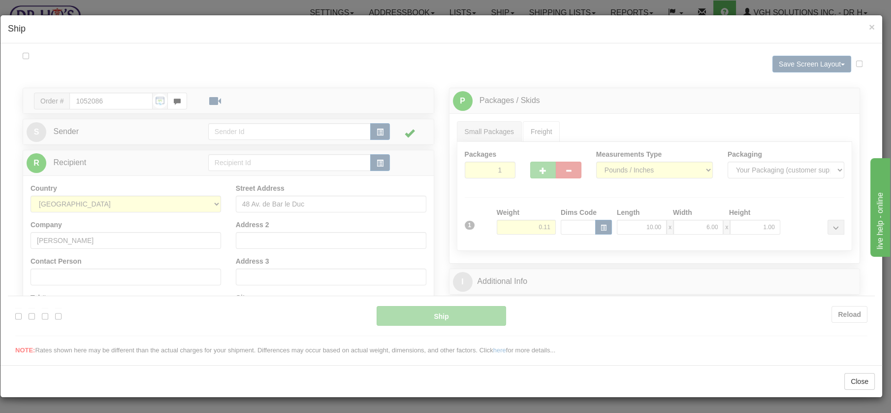
scroll to position [0, 0]
type input "DOM.EP"
type input "09:00"
type input "16:00"
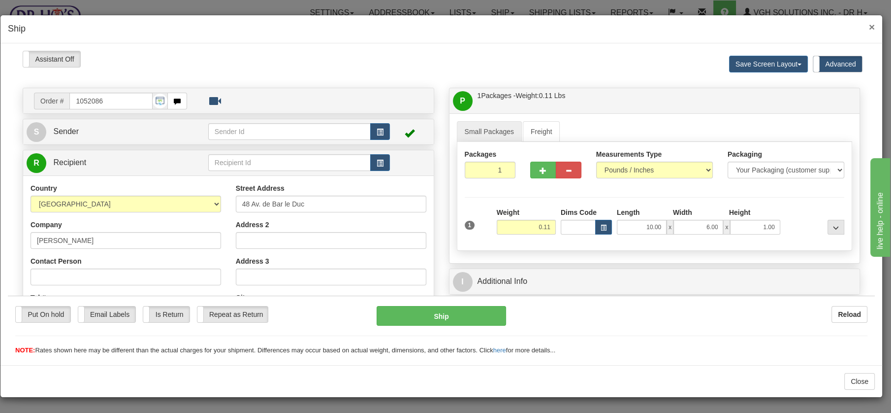
click at [874, 27] on span "×" at bounding box center [872, 26] width 6 height 11
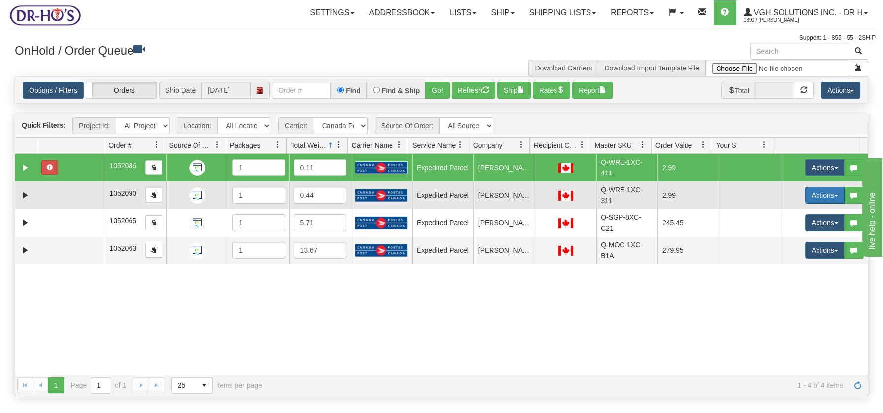
click at [828, 191] on button "Actions" at bounding box center [824, 195] width 39 height 17
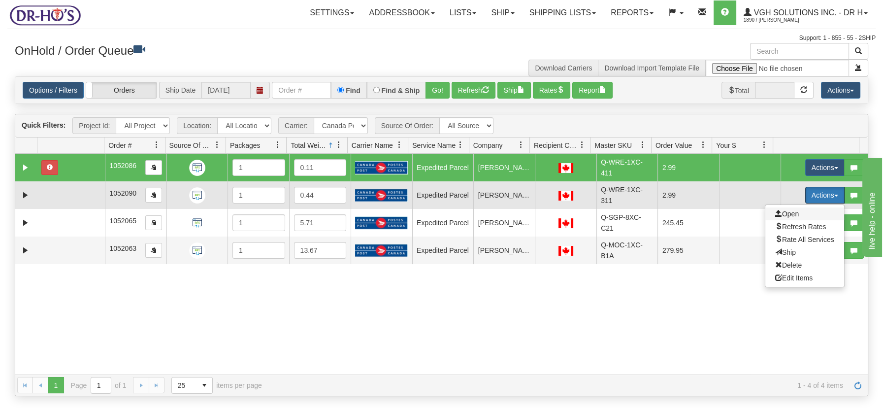
click at [778, 212] on span "Open" at bounding box center [787, 214] width 24 height 8
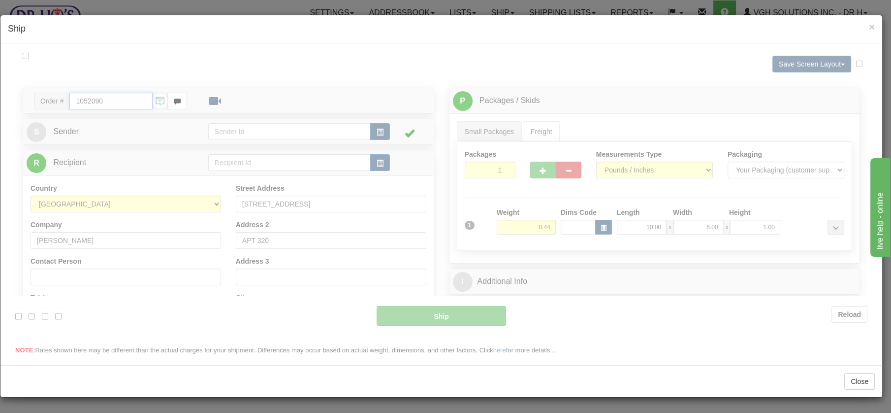
type input "DOM.EP"
type input "09:00"
type input "16:00"
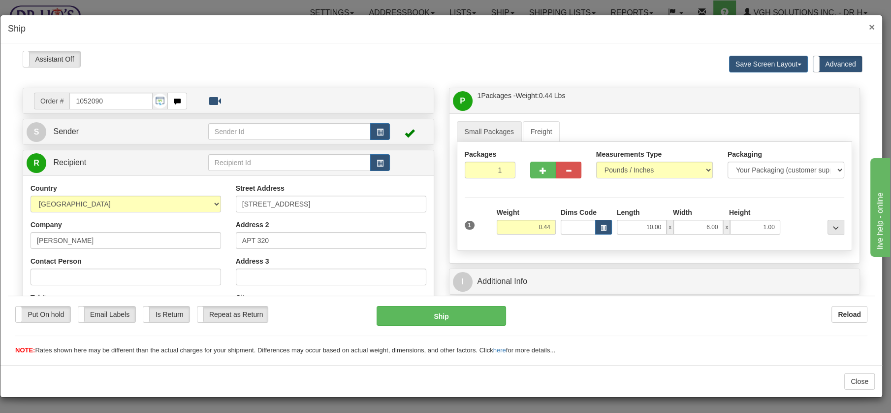
click at [874, 25] on span "×" at bounding box center [872, 26] width 6 height 11
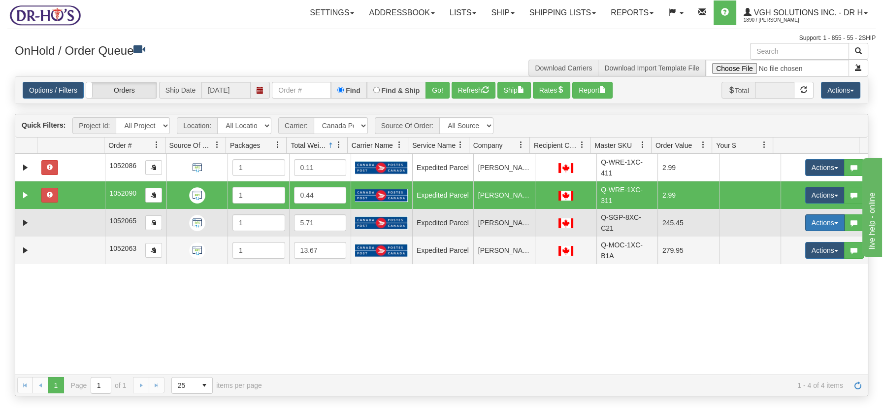
click at [827, 225] on button "Actions" at bounding box center [824, 222] width 39 height 17
click at [781, 241] on span "Open" at bounding box center [787, 241] width 24 height 8
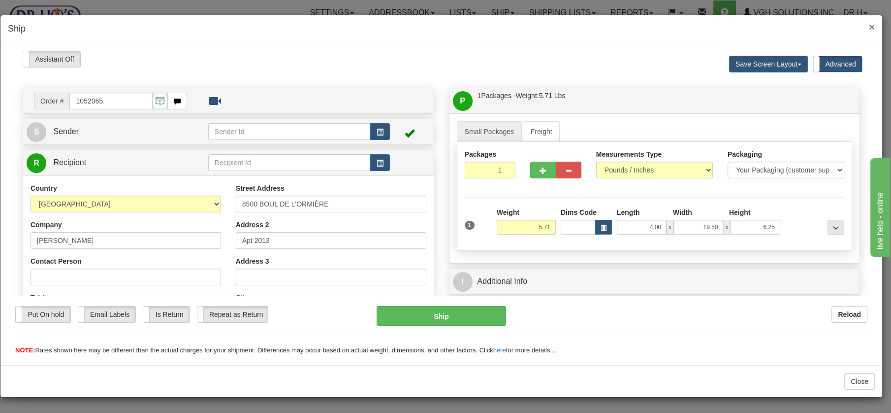
click at [869, 24] on span "×" at bounding box center [872, 26] width 6 height 11
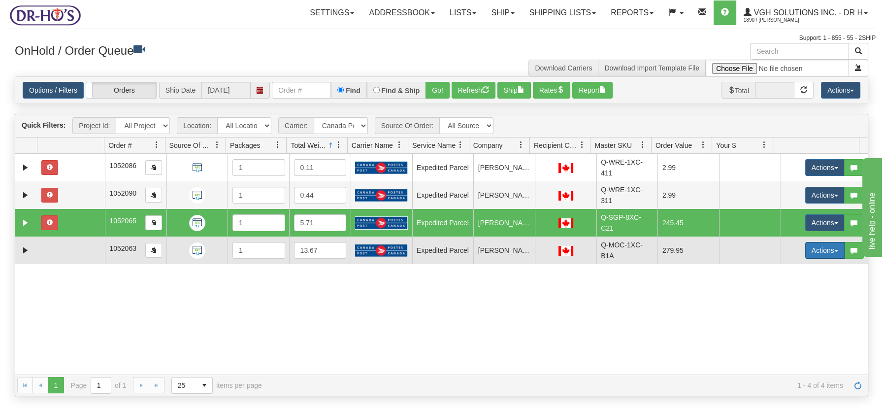
click at [831, 250] on button "Actions" at bounding box center [824, 250] width 39 height 17
click at [781, 265] on span "Open" at bounding box center [787, 269] width 24 height 8
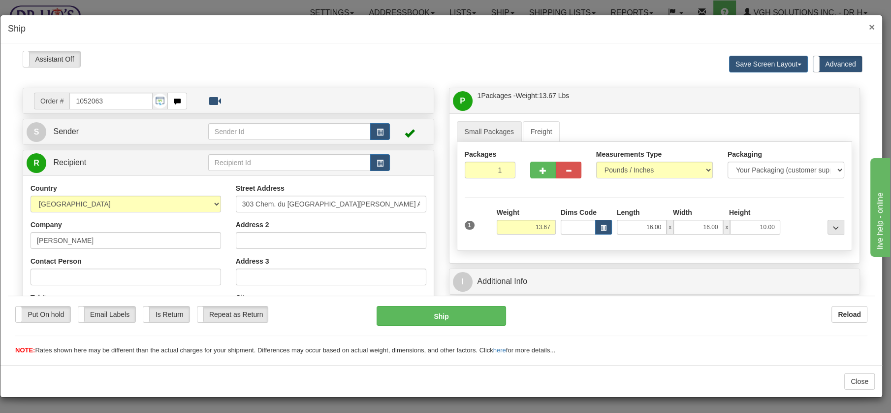
click at [872, 26] on span "×" at bounding box center [872, 26] width 6 height 11
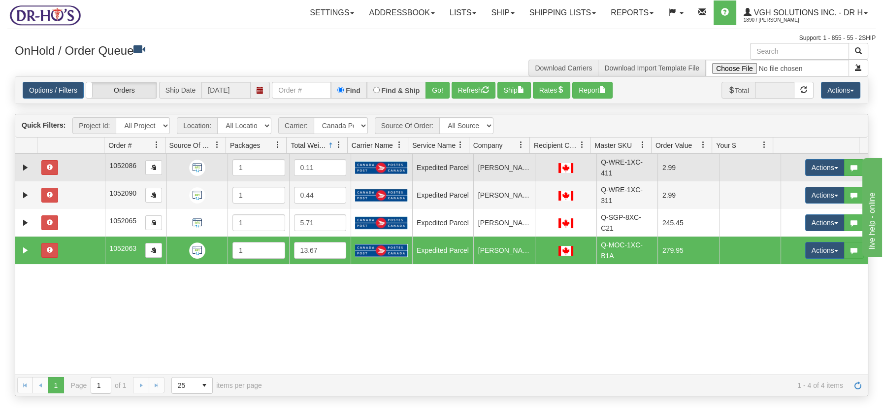
click at [71, 160] on td at bounding box center [70, 168] width 67 height 28
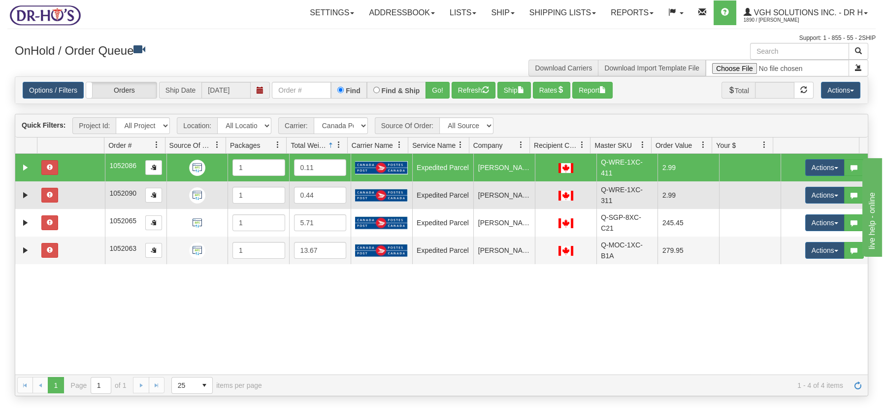
click at [69, 193] on td at bounding box center [70, 195] width 67 height 28
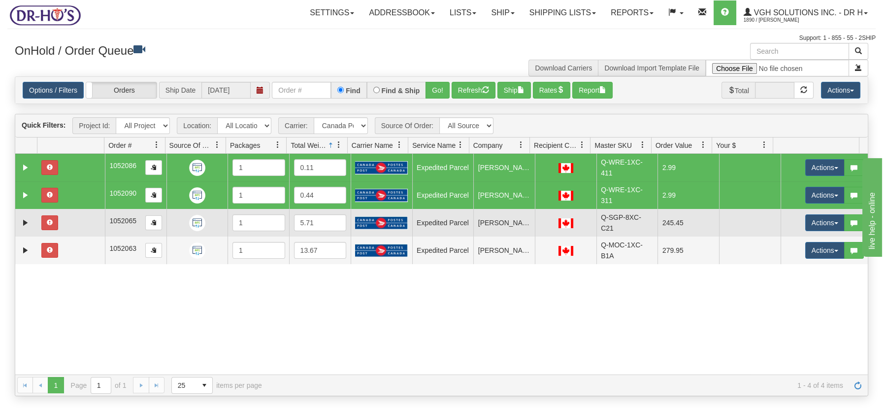
click at [71, 218] on td at bounding box center [70, 223] width 67 height 28
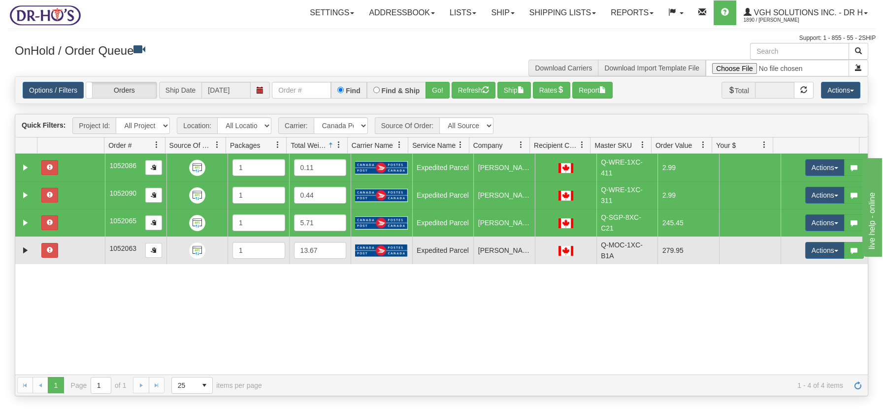
click at [64, 259] on td at bounding box center [70, 250] width 67 height 28
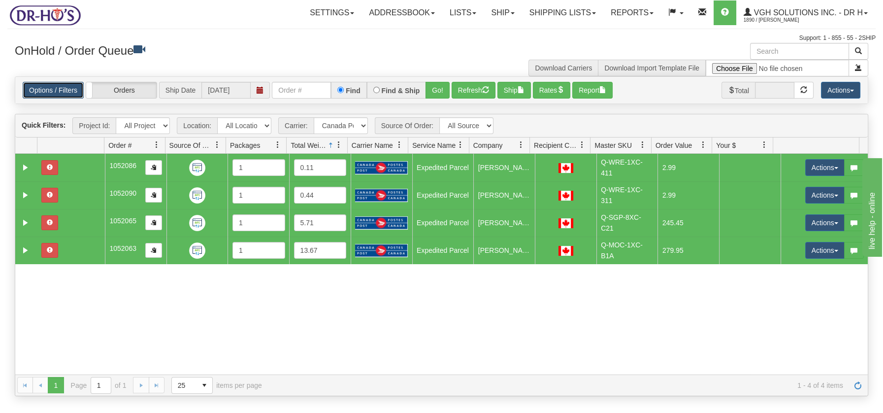
click at [72, 90] on link "Options / Filters" at bounding box center [53, 90] width 61 height 17
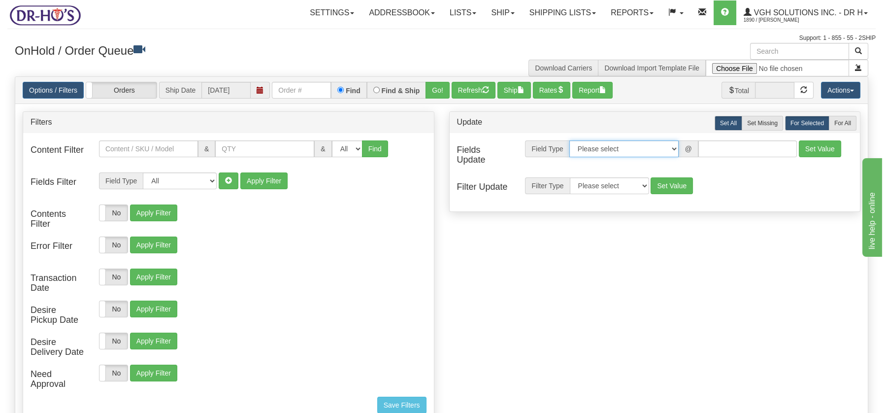
click at [675, 148] on select "Please select Contact Person Company Country Country & State/Province City Zip …" at bounding box center [623, 148] width 109 height 17
select select "94"
click at [569, 140] on select "Please select Contact Person Company Country Country & State/Province City Zip …" at bounding box center [623, 148] width 109 height 17
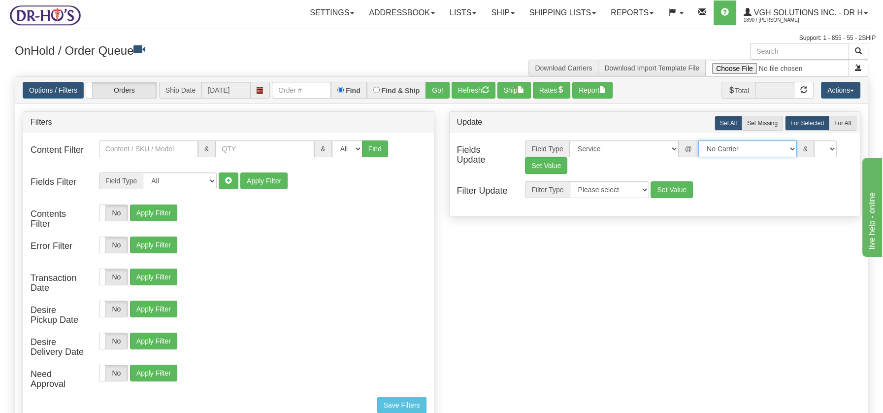
click at [786, 150] on select "No Carrier FedEx Express® UPS Purolator Canpar Canada Post BeSwyft Kindersley. …" at bounding box center [747, 148] width 98 height 17
select select "2"
click at [698, 140] on select "No Carrier FedEx Express® UPS Purolator Canpar Canada Post BeSwyft Kindersley. …" at bounding box center [747, 148] width 98 height 17
click at [847, 149] on select "US -> US - 70 - FedEx 1 Day® Freight US -> US - 03 - FedEx 2 Day® US -> US - 49…" at bounding box center [803, 148] width 98 height 17
select select "20"
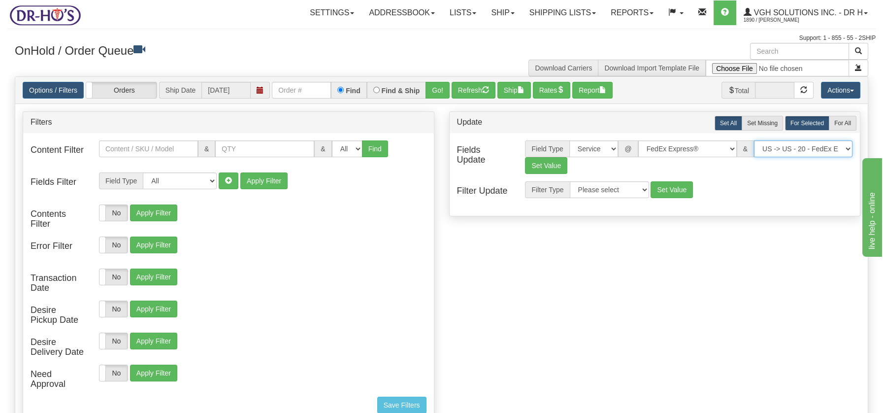
click at [754, 140] on select "US -> US - 70 - FedEx 1 Day® Freight US -> US - 03 - FedEx 2 Day® US -> US - 49…" at bounding box center [803, 148] width 98 height 17
click at [551, 166] on button "Set Value" at bounding box center [546, 165] width 42 height 17
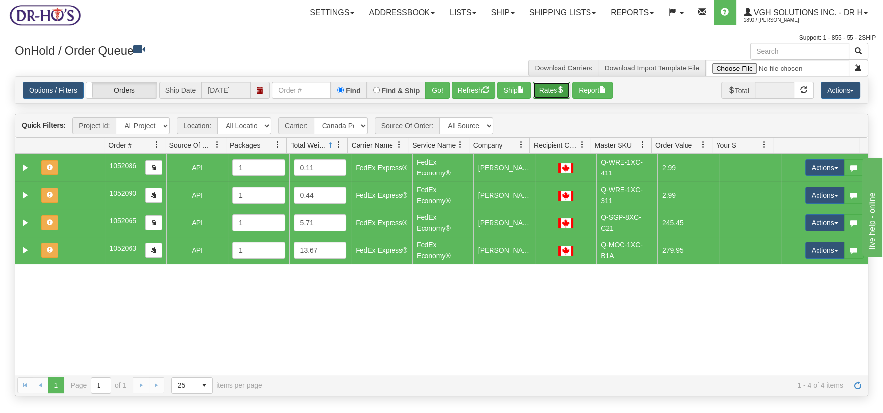
click at [559, 88] on button "Rates" at bounding box center [552, 90] width 38 height 17
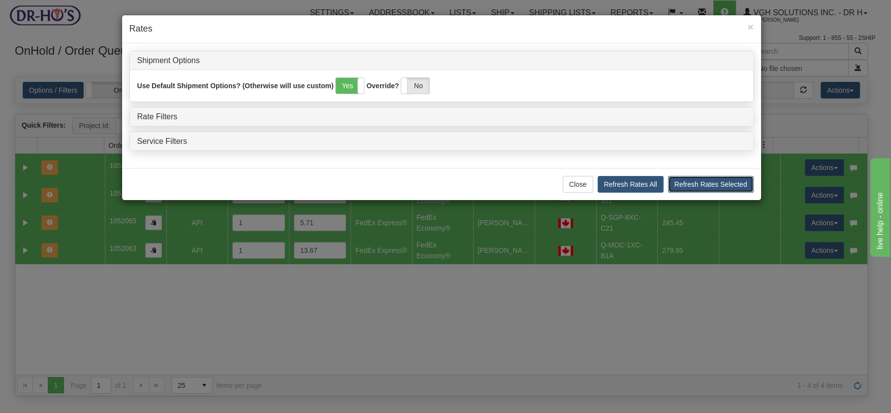
click at [706, 184] on button "Refresh Rates Selected" at bounding box center [711, 184] width 86 height 17
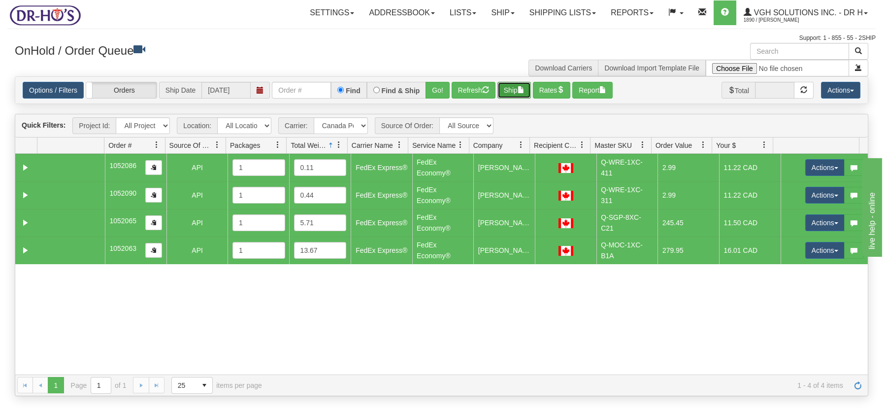
click at [517, 87] on button "Ship" at bounding box center [513, 90] width 33 height 17
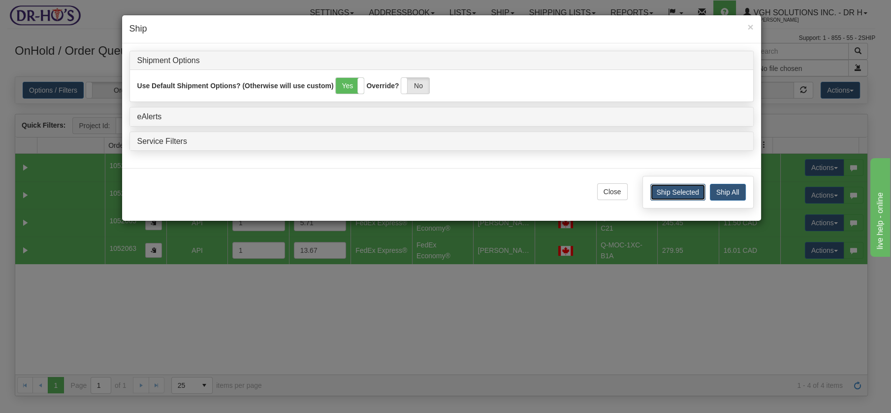
click at [682, 192] on button "Ship Selected" at bounding box center [677, 192] width 55 height 17
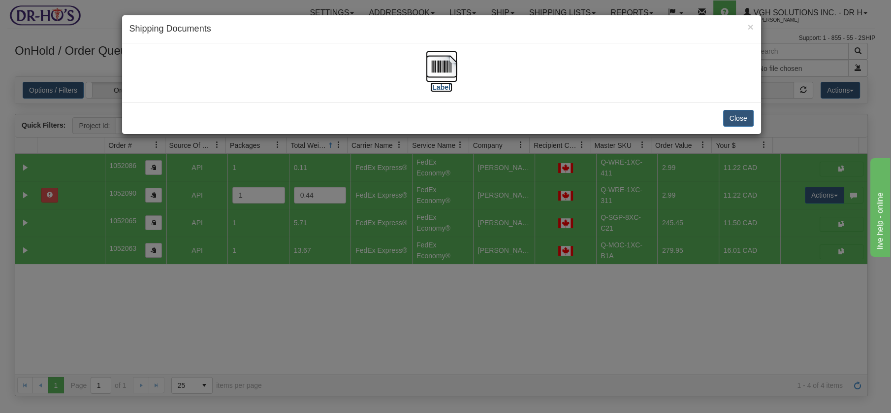
click at [437, 58] on img at bounding box center [442, 67] width 32 height 32
drag, startPoint x: 737, startPoint y: 120, endPoint x: 714, endPoint y: 110, distance: 25.3
click at [737, 120] on button "Close" at bounding box center [738, 118] width 31 height 17
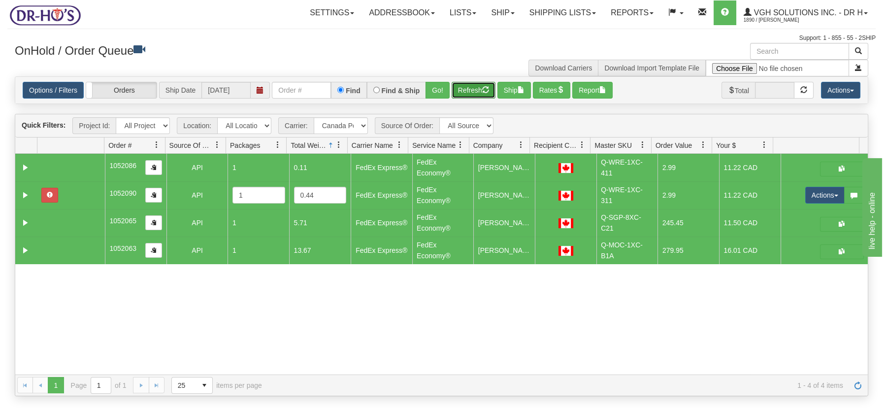
click at [460, 92] on button "Refresh" at bounding box center [474, 90] width 44 height 17
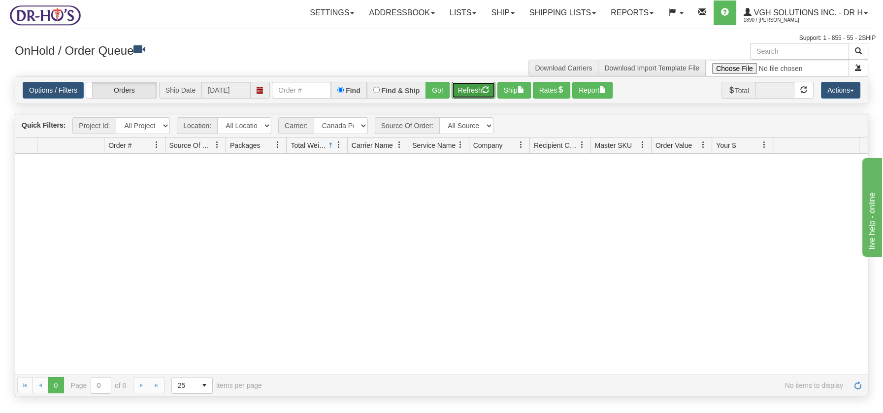
click at [468, 83] on button "Refresh" at bounding box center [474, 90] width 44 height 17
click at [363, 128] on select "- Any - Has NO carrier assigned - Has a carrier assigned FedEx Express® Canada …" at bounding box center [341, 125] width 54 height 17
select select "2"
click at [314, 117] on select "- Any - Has NO carrier assigned - Has a carrier assigned FedEx Express® Canada …" at bounding box center [341, 125] width 54 height 17
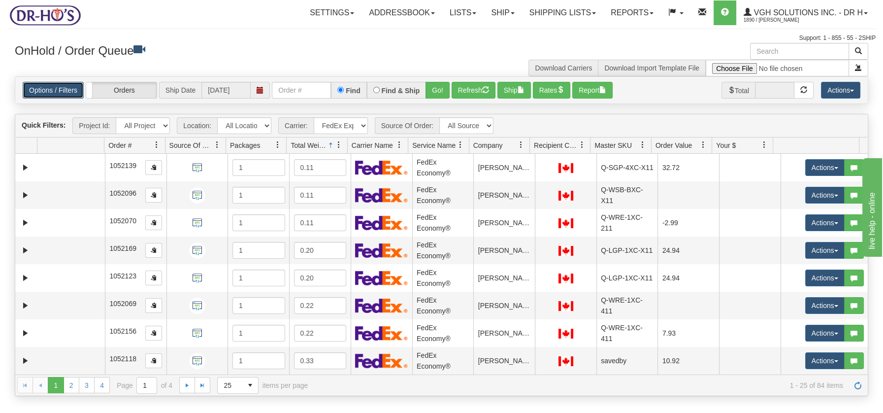
click at [43, 88] on link "Options / Filters" at bounding box center [53, 90] width 61 height 17
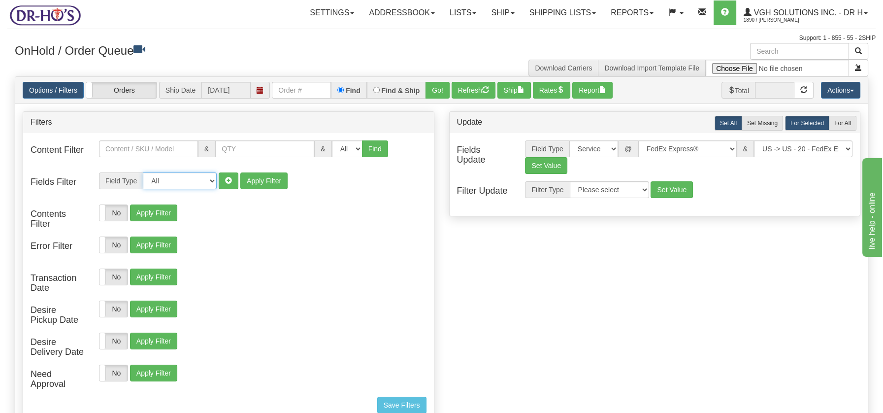
click at [210, 179] on select "All Contact Person Company Country Country & State/Province City Zip / Postal S…" at bounding box center [180, 180] width 74 height 17
select select "94"
click at [143, 172] on select "All Contact Person Company Country Country & State/Province City Zip / Postal S…" at bounding box center [180, 180] width 74 height 17
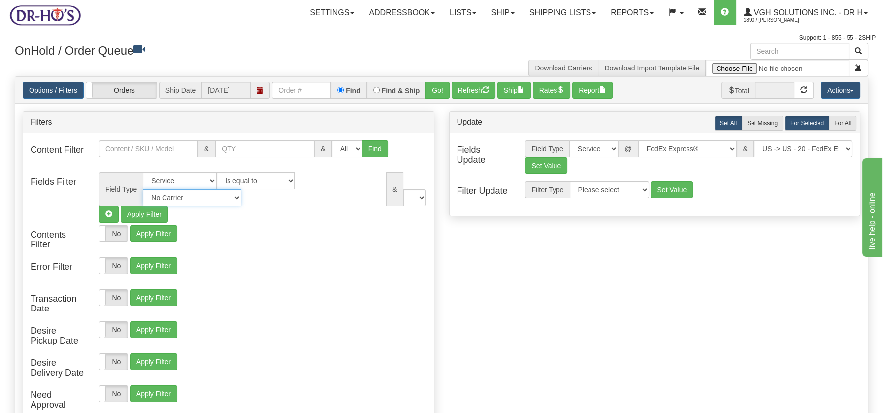
click at [241, 189] on select "No Carrier FedEx Express® UPS Purolator Canpar Canada Post BeSwyft Kindersley. …" at bounding box center [192, 197] width 98 height 17
select select "2"
click at [241, 189] on select "No Carrier FedEx Express® UPS Purolator Canpar Canada Post BeSwyft Kindersley. …" at bounding box center [192, 197] width 98 height 17
click at [419, 199] on select "US -> US - 70 - FedEx 1 Day® Freight US -> US - 03 - FedEx 2 Day® US -> US - 49…" at bounding box center [376, 197] width 98 height 17
select select "05"
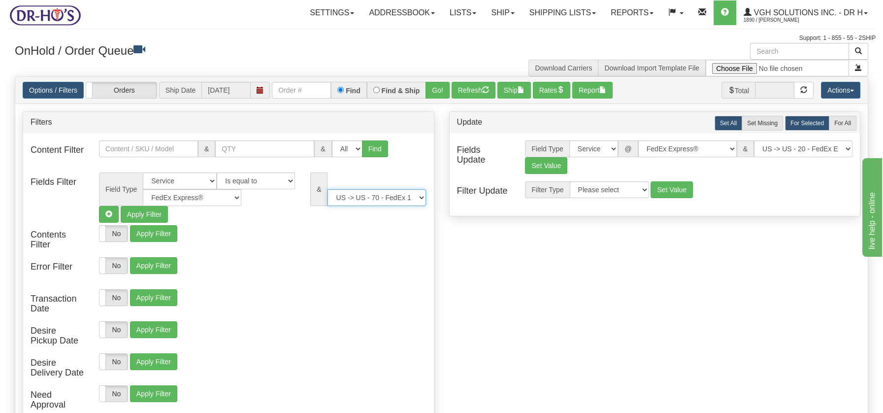
click at [327, 189] on select "US -> US - 70 - FedEx 1 Day® Freight US -> US - 03 - FedEx 2 Day® US -> US - 49…" at bounding box center [376, 197] width 98 height 17
click at [150, 213] on button "Apply Filter" at bounding box center [144, 214] width 47 height 17
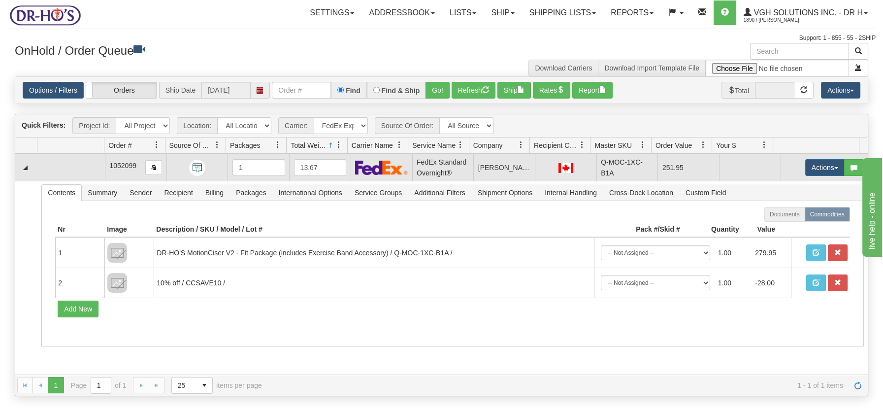
click at [71, 168] on td at bounding box center [70, 168] width 67 height 28
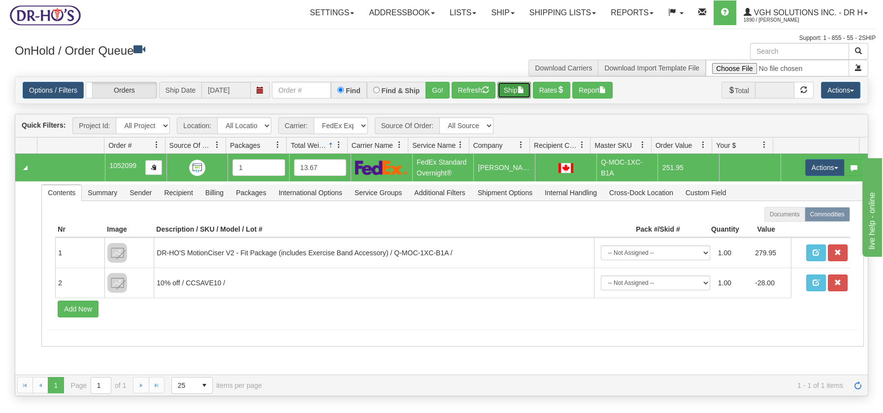
click at [523, 86] on span "button" at bounding box center [521, 89] width 7 height 7
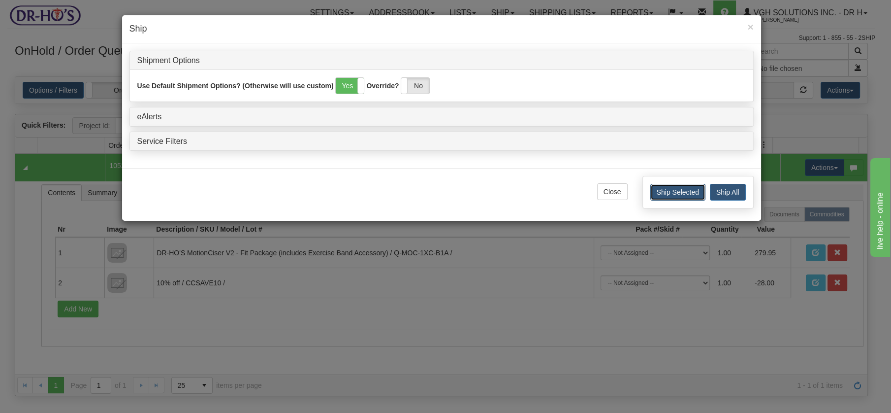
click at [682, 192] on button "Ship Selected" at bounding box center [677, 192] width 55 height 17
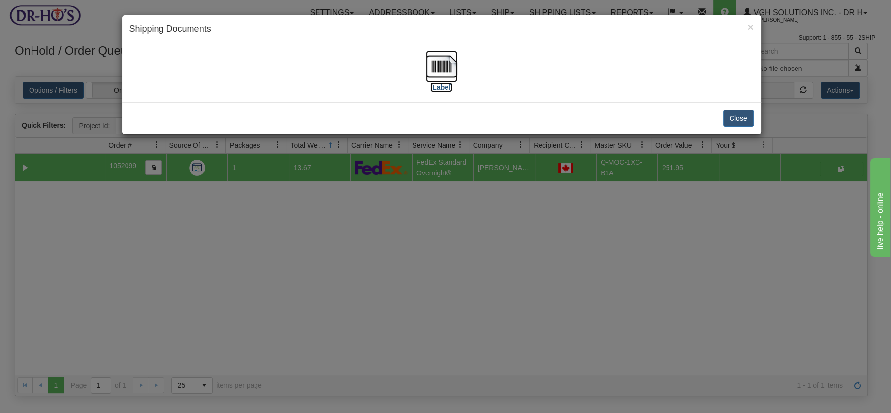
click at [448, 65] on img at bounding box center [442, 67] width 32 height 32
click at [746, 118] on button "Close" at bounding box center [738, 118] width 31 height 17
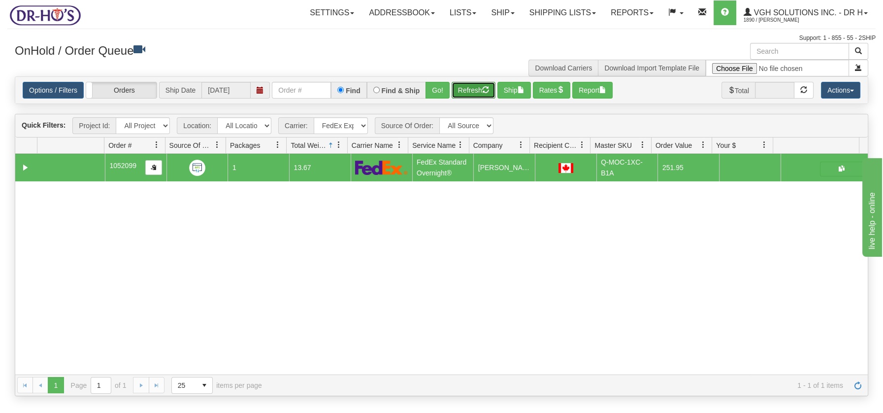
click at [470, 91] on button "Refresh" at bounding box center [474, 90] width 44 height 17
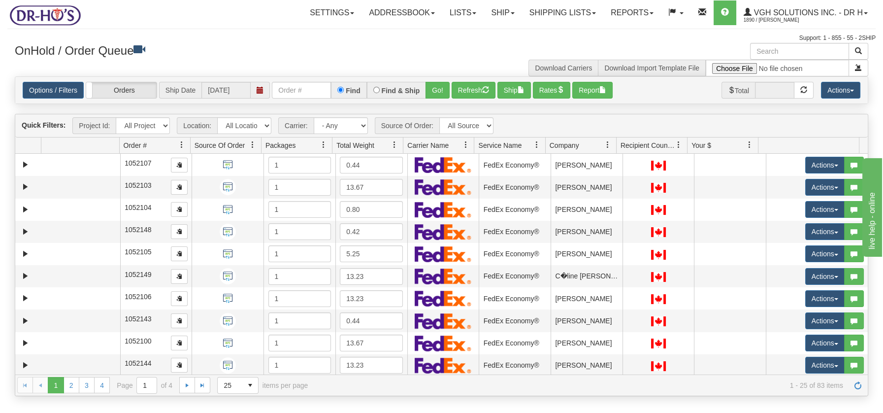
click at [392, 141] on span at bounding box center [394, 145] width 8 height 8
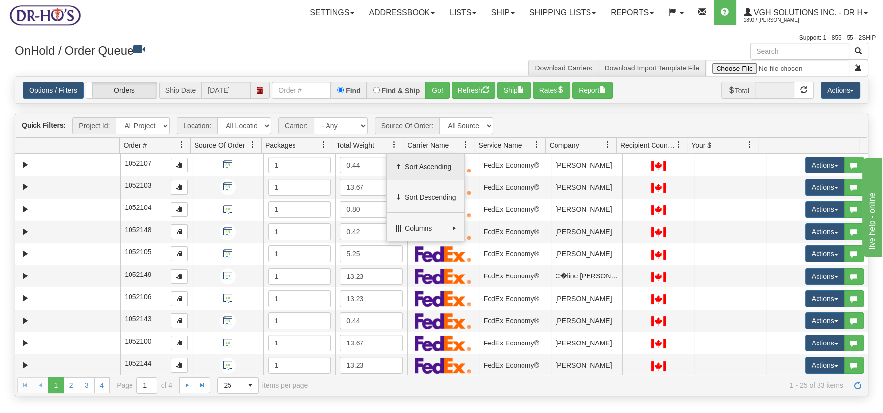
click at [414, 162] on span "Sort Ascending" at bounding box center [430, 167] width 51 height 10
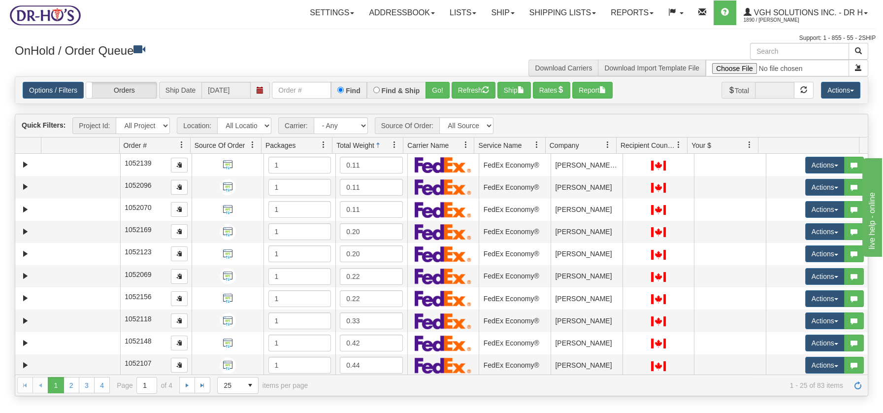
click at [391, 143] on span at bounding box center [394, 145] width 8 height 8
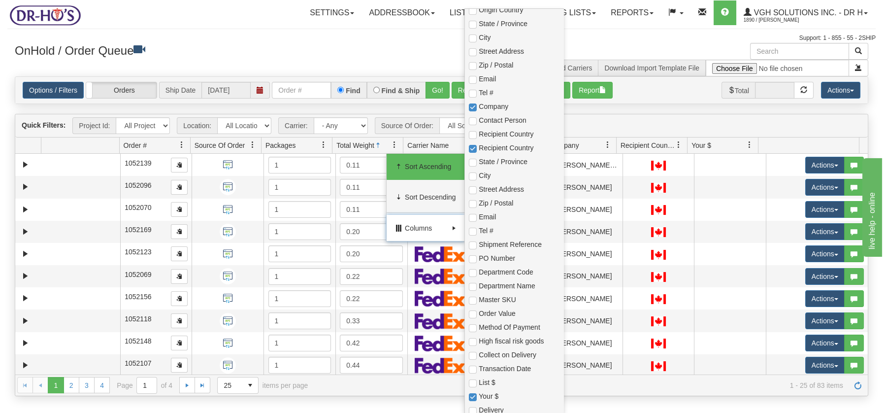
scroll to position [204, 0]
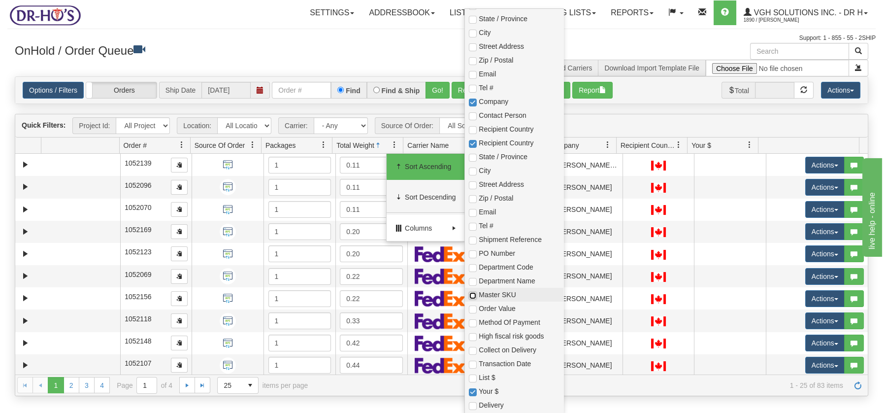
click at [474, 298] on input "checkbox" at bounding box center [473, 296] width 8 height 8
checkbox input "true"
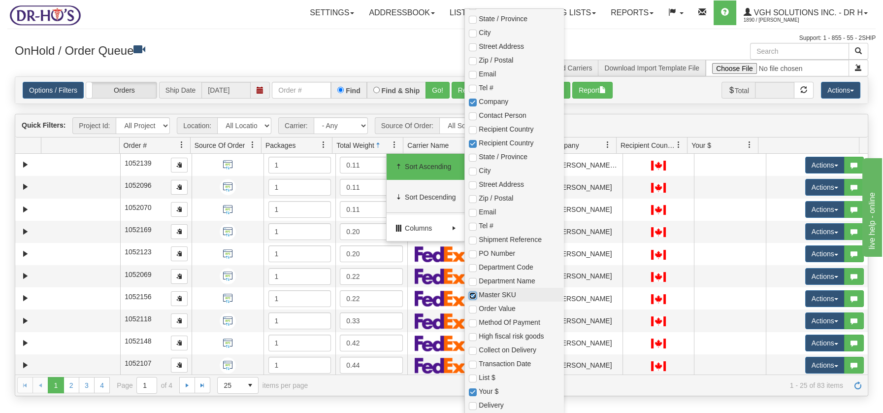
checkbox input "true"
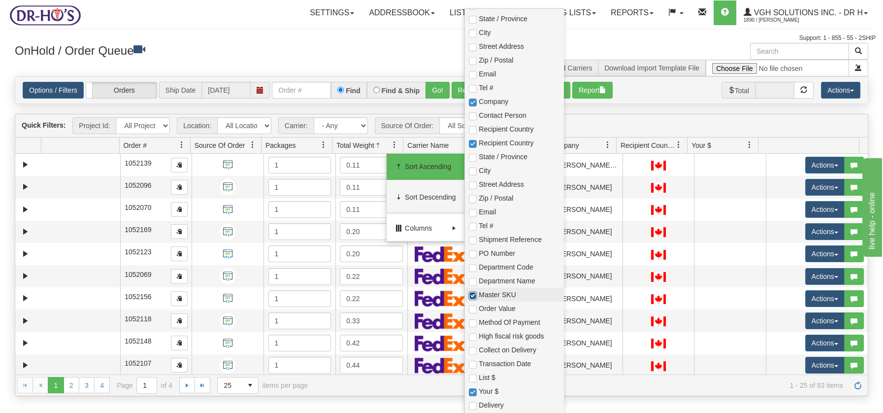
checkbox input "true"
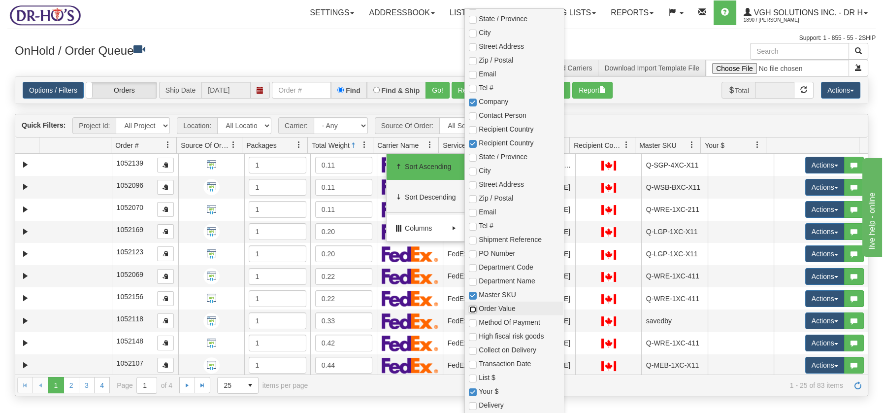
click at [469, 305] on input "checkbox" at bounding box center [473, 309] width 8 height 8
checkbox input "true"
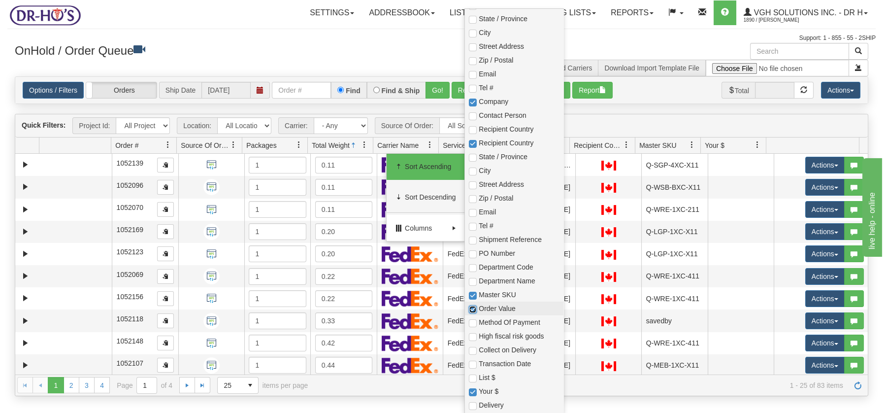
checkbox input "true"
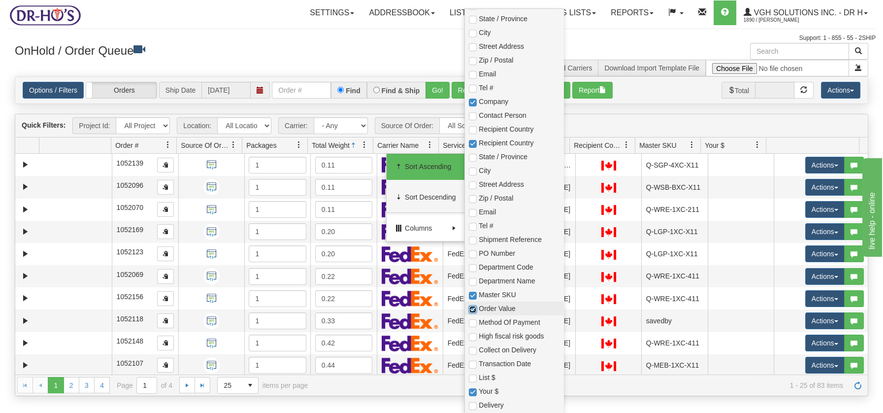
checkbox input "true"
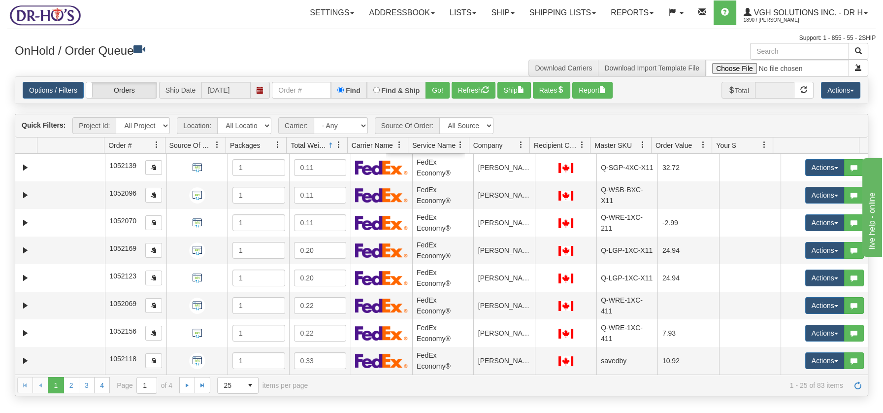
click at [307, 62] on div "OnHold / Order Queue Download Carriers Download Import Template File" at bounding box center [441, 59] width 868 height 33
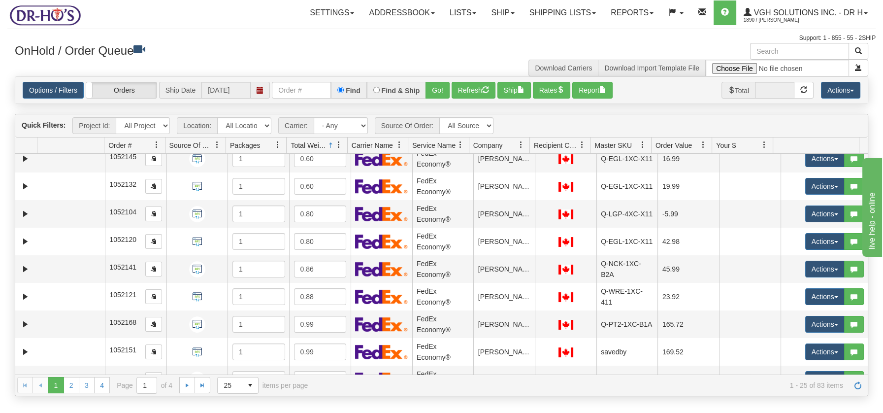
scroll to position [467, 0]
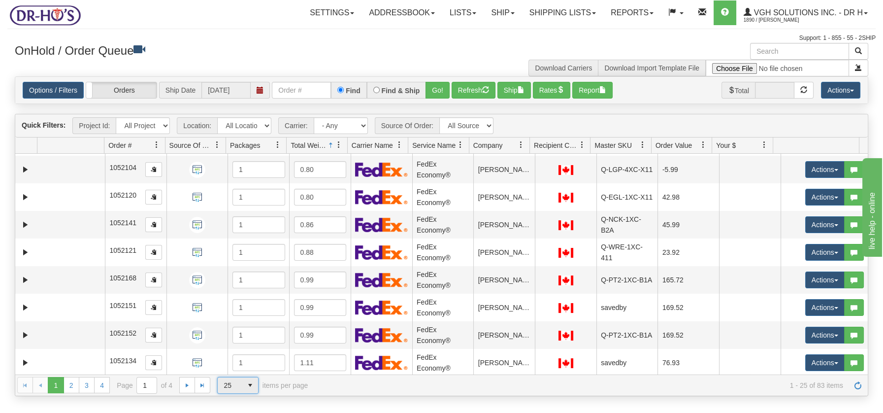
click at [247, 384] on span "select" at bounding box center [250, 385] width 16 height 16
click at [230, 368] on span "100" at bounding box center [227, 369] width 11 height 10
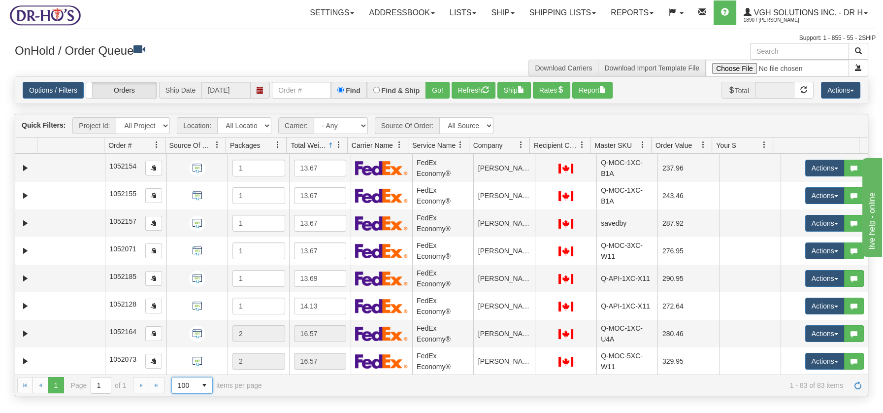
scroll to position [2067, 0]
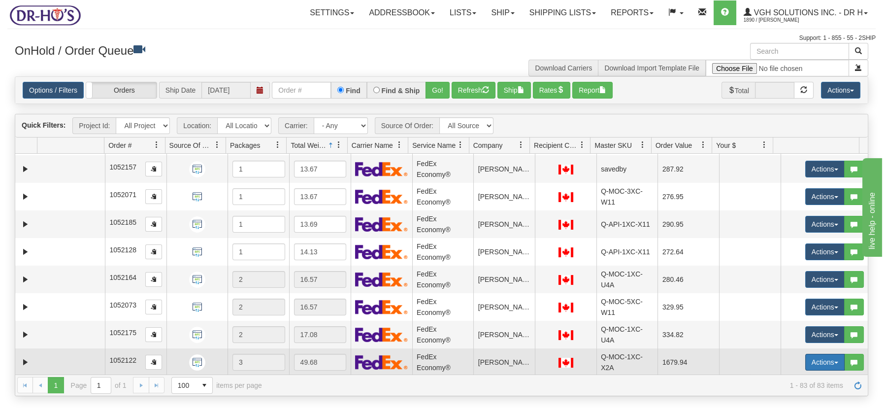
click at [828, 361] on button "Actions" at bounding box center [824, 362] width 39 height 17
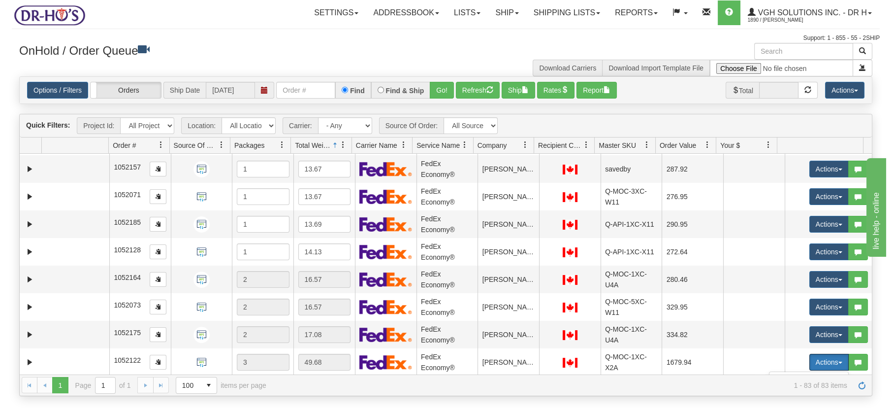
scroll to position [2145, 0]
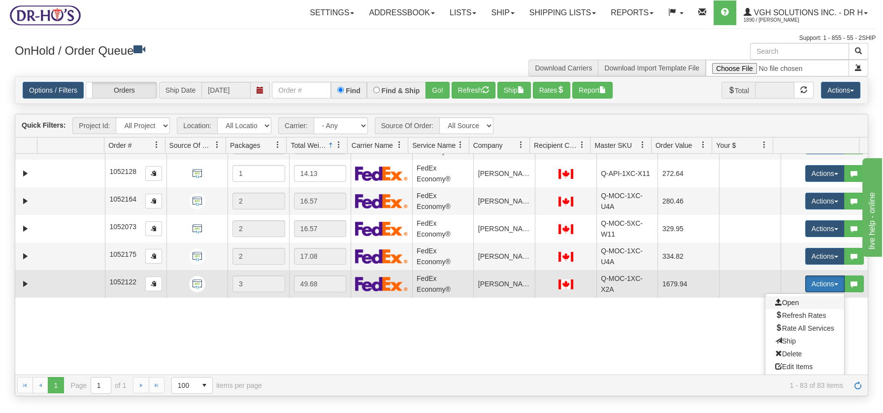
click at [782, 299] on span "Open" at bounding box center [787, 302] width 24 height 8
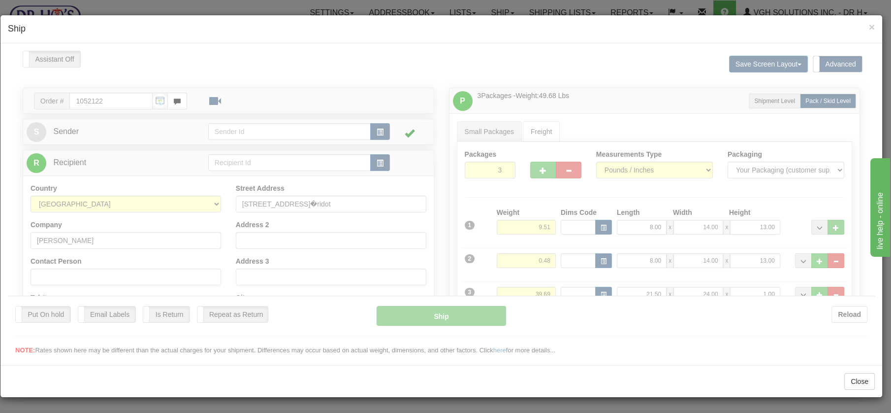
scroll to position [0, 0]
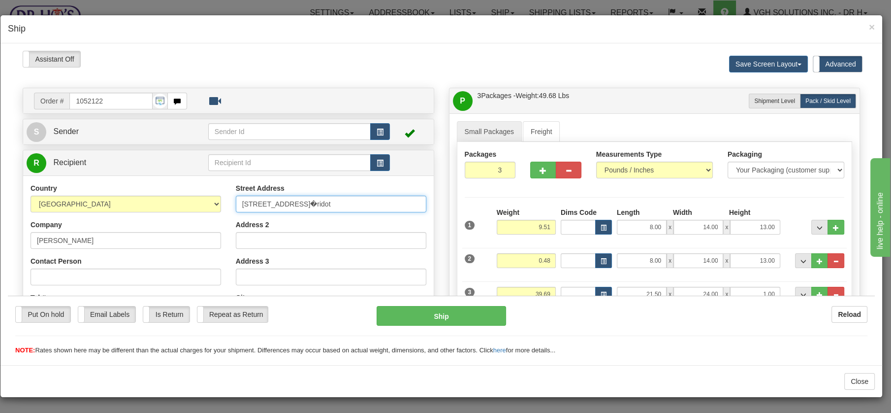
click at [285, 204] on input "[STREET_ADDRESS]�ridot" at bounding box center [331, 203] width 191 height 17
type input "[STREET_ADDRESS]"
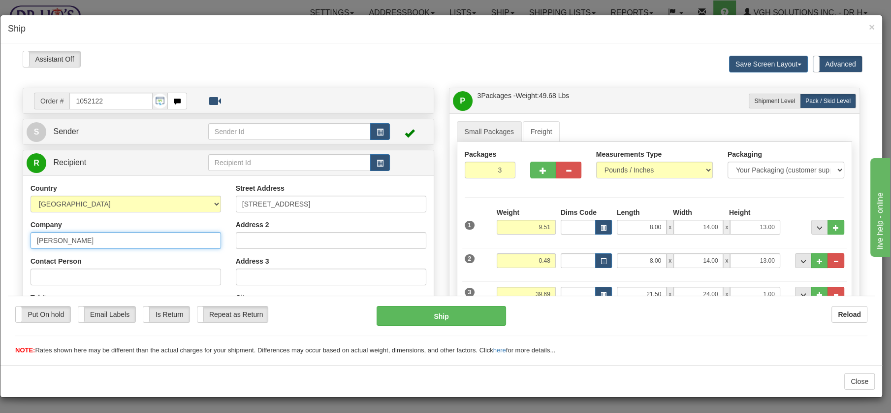
drag, startPoint x: 100, startPoint y: 242, endPoint x: 30, endPoint y: 237, distance: 71.1
click at [30, 237] on div "Country [GEOGRAPHIC_DATA] [GEOGRAPHIC_DATA] [GEOGRAPHIC_DATA] [GEOGRAPHIC_DATA]…" at bounding box center [125, 310] width 205 height 255
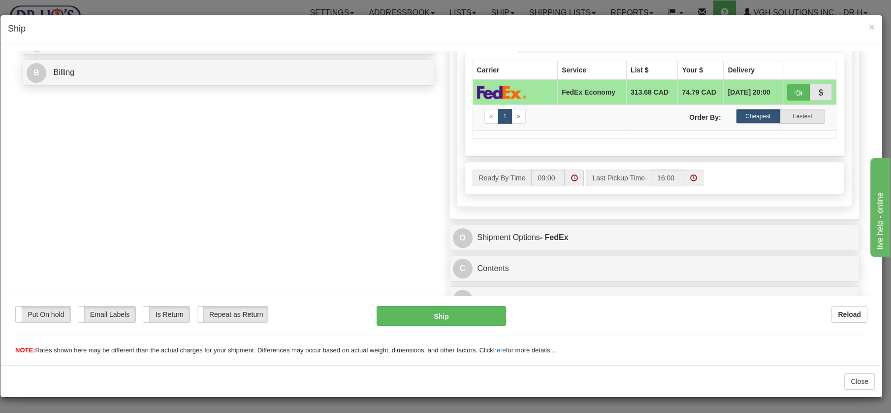
scroll to position [441, 0]
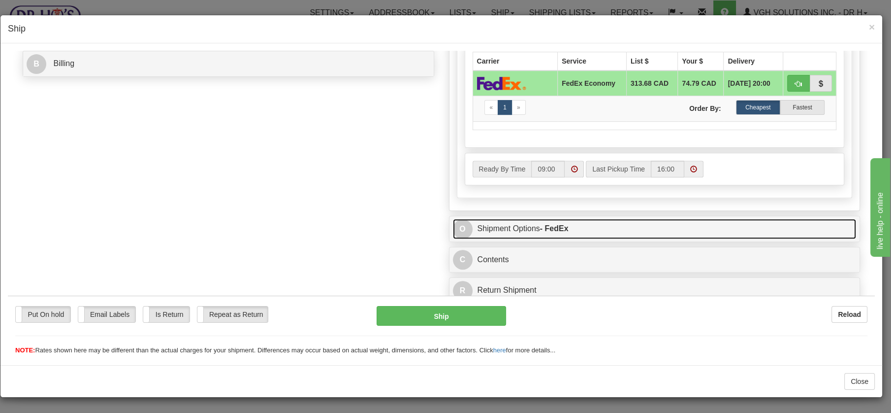
click at [506, 225] on link "O Shipment Options - FedEx" at bounding box center [655, 228] width 404 height 20
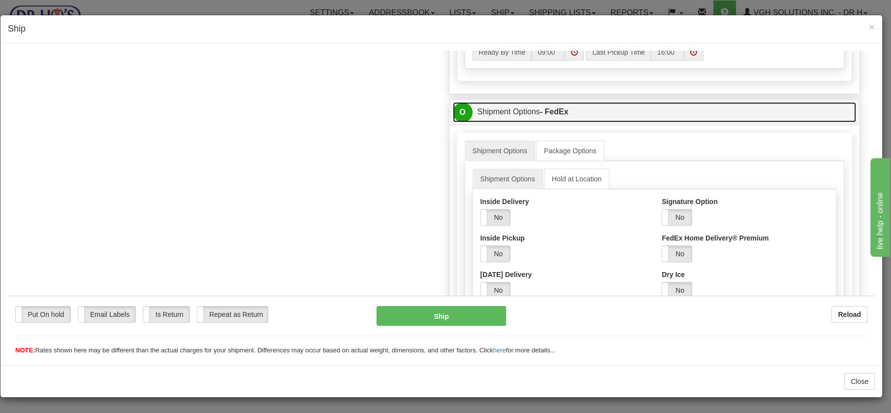
scroll to position [580, 0]
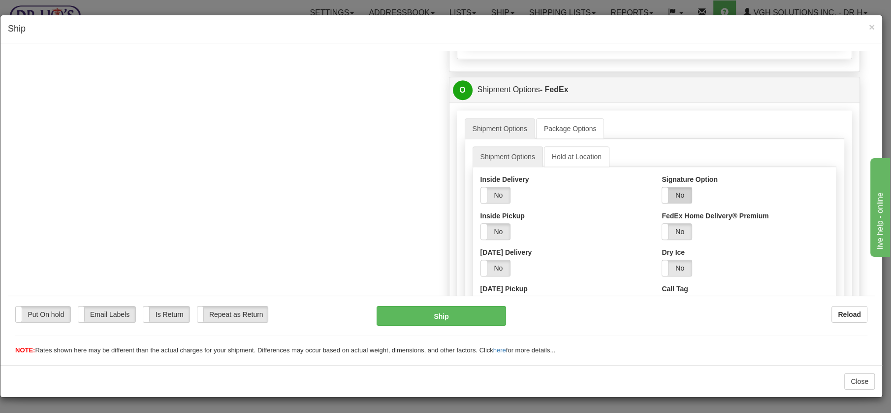
click at [673, 193] on label "No" at bounding box center [677, 195] width 30 height 16
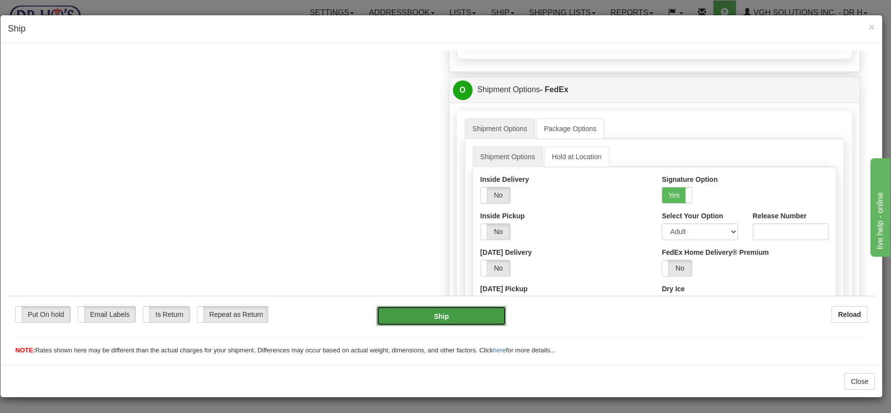
click at [445, 321] on button "Ship" at bounding box center [442, 315] width 130 height 20
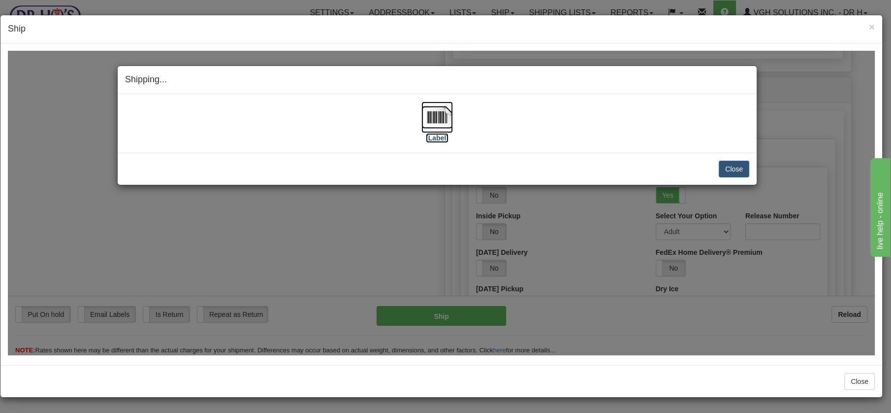
click at [433, 113] on img at bounding box center [437, 117] width 32 height 32
click at [742, 165] on button "Close" at bounding box center [734, 168] width 31 height 17
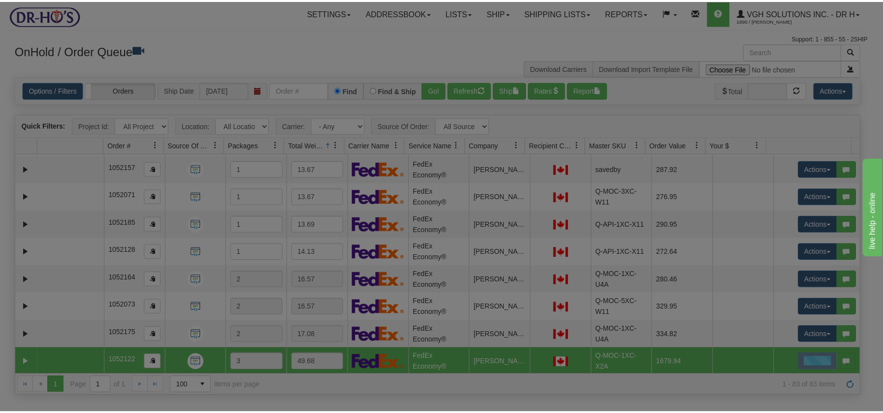
scroll to position [0, 0]
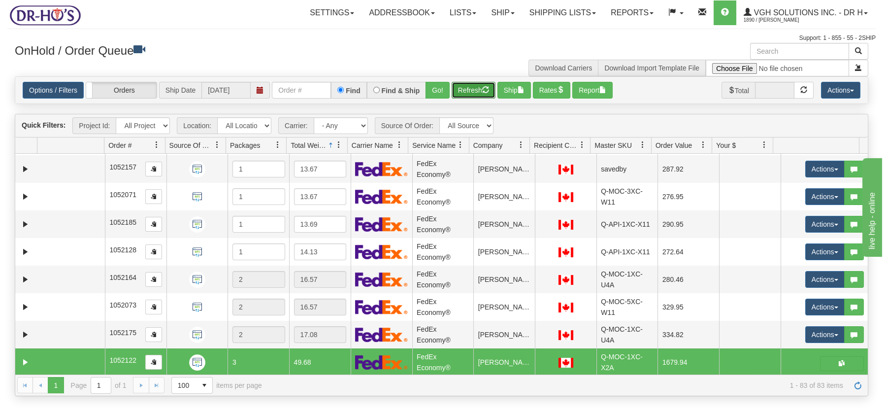
click at [466, 89] on button "Refresh" at bounding box center [474, 90] width 44 height 17
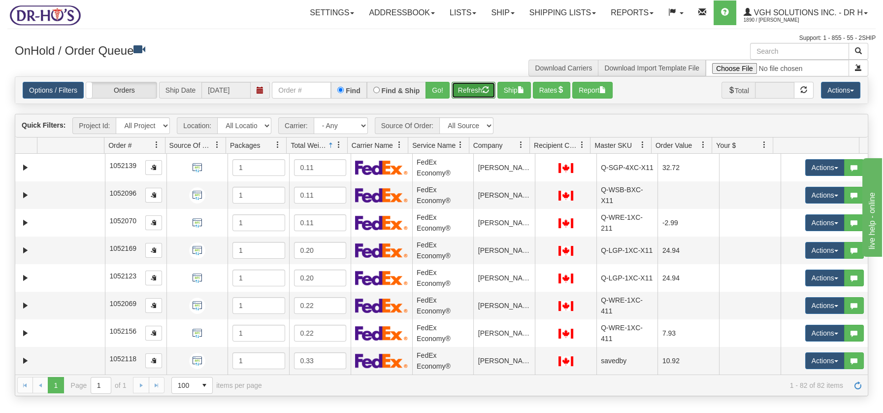
click at [457, 89] on button "Refresh" at bounding box center [474, 90] width 44 height 17
click at [509, 85] on button "Ship" at bounding box center [513, 90] width 33 height 17
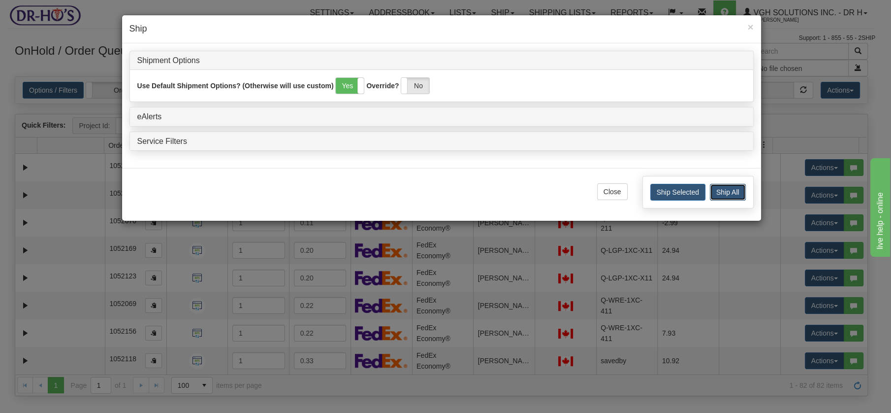
click at [735, 191] on button "Ship All" at bounding box center [728, 192] width 36 height 17
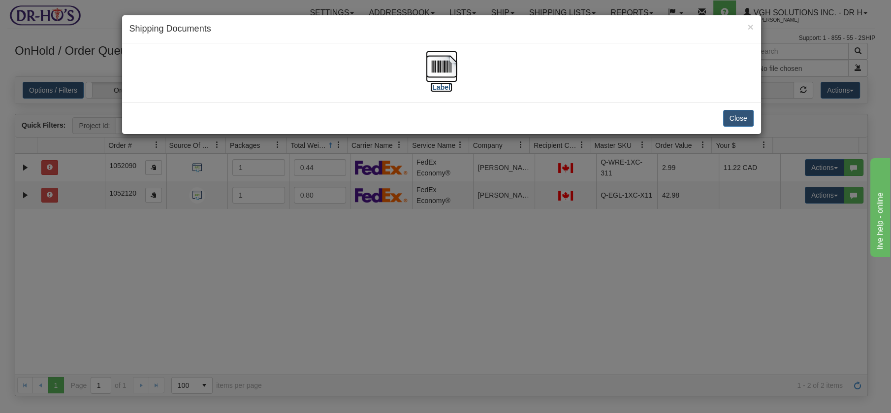
click at [445, 69] on img at bounding box center [442, 67] width 32 height 32
click at [740, 118] on button "Close" at bounding box center [738, 118] width 31 height 17
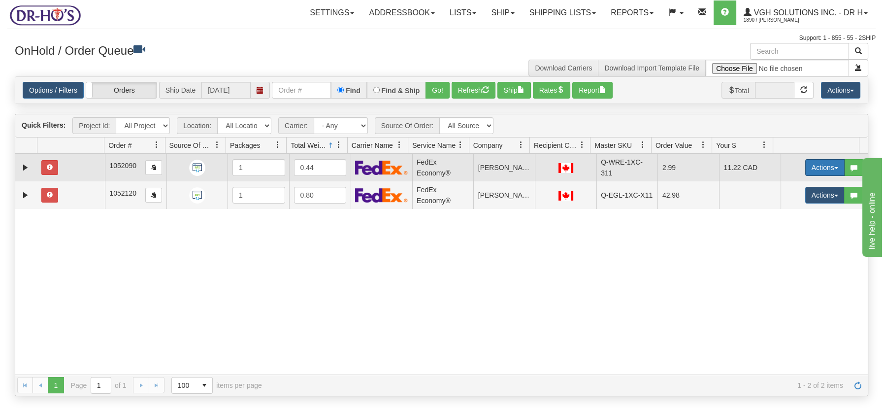
click at [831, 168] on button "Actions" at bounding box center [824, 167] width 39 height 17
click at [783, 187] on span "Open" at bounding box center [787, 186] width 24 height 8
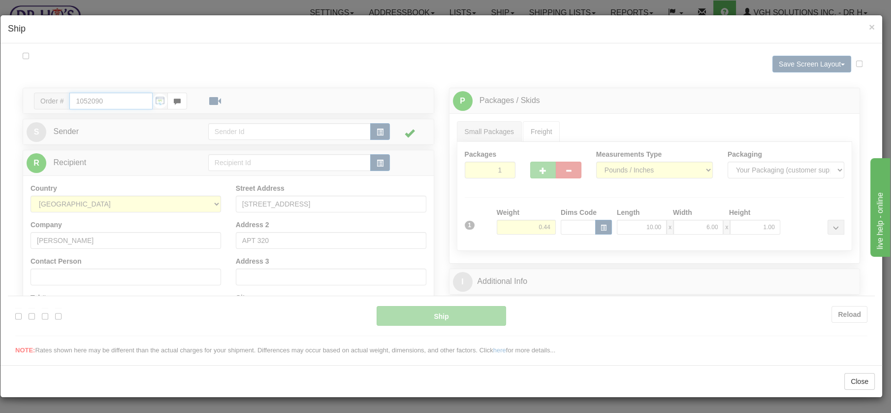
type input "20"
type input "09:00"
type input "16:00"
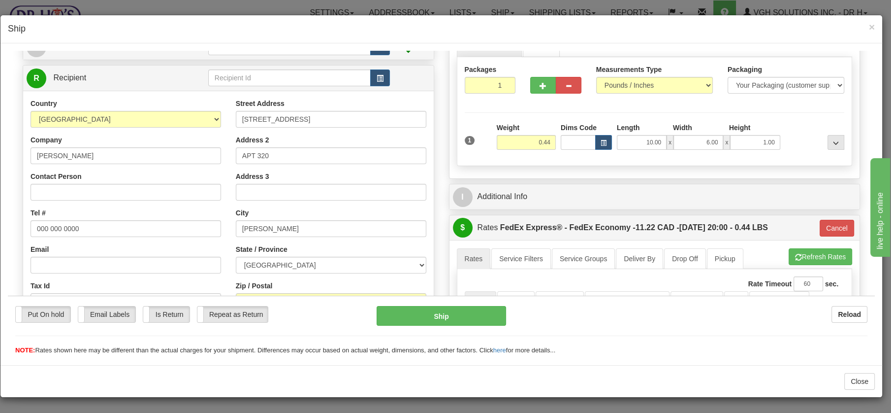
scroll to position [83, 0]
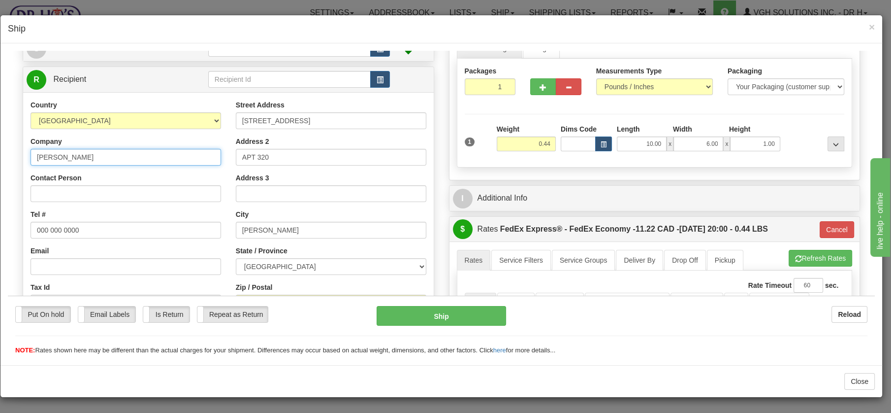
drag, startPoint x: 94, startPoint y: 152, endPoint x: 18, endPoint y: 154, distance: 76.3
click at [18, 154] on div "Order # 1052090 S" at bounding box center [228, 221] width 426 height 435
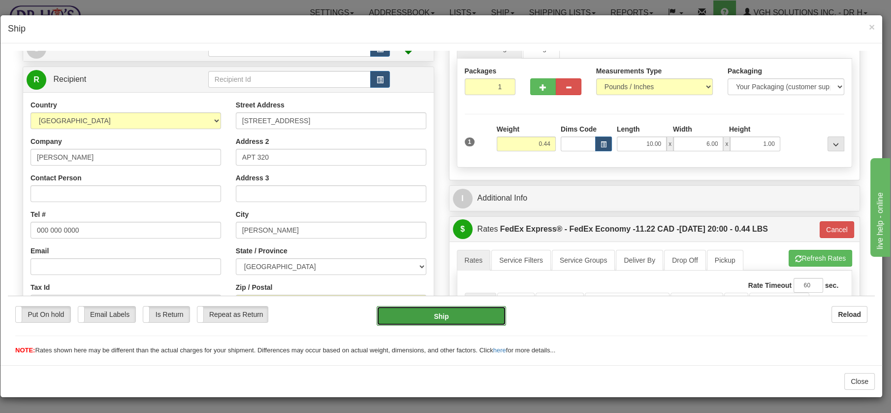
click at [441, 315] on button "Ship" at bounding box center [442, 315] width 130 height 20
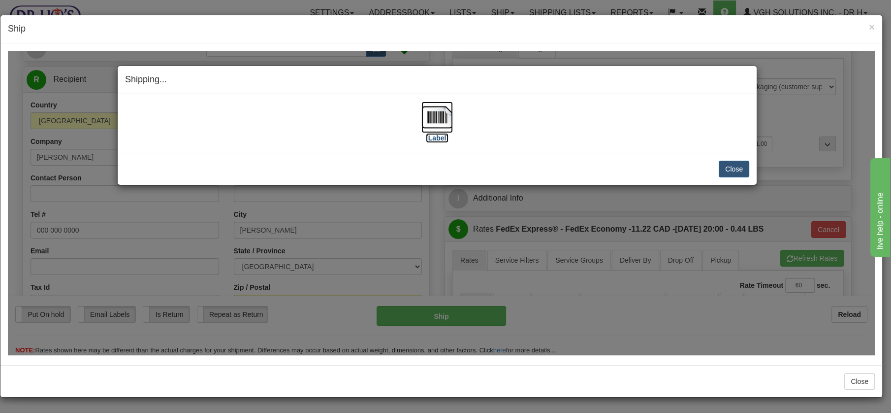
click at [436, 119] on img at bounding box center [437, 117] width 32 height 32
click at [726, 168] on button "Close" at bounding box center [734, 168] width 31 height 17
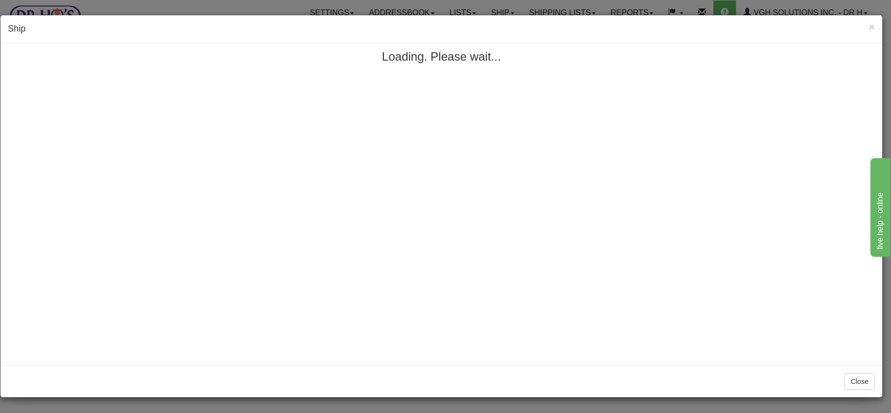
scroll to position [0, 0]
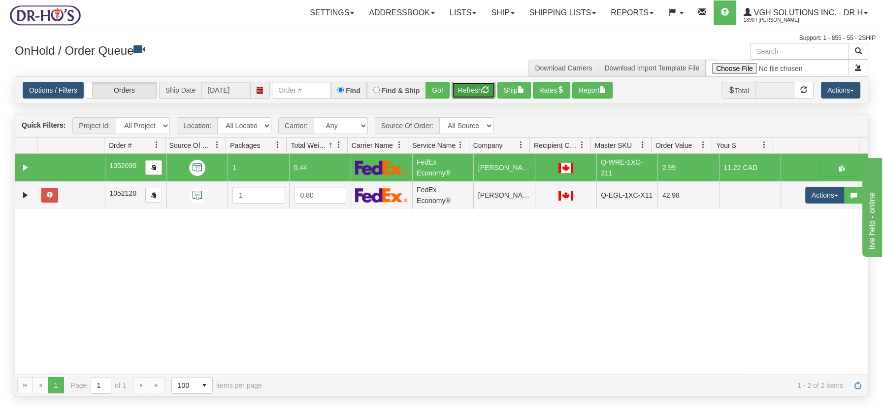
drag, startPoint x: 484, startPoint y: 90, endPoint x: 482, endPoint y: 96, distance: 5.9
click at [484, 90] on span "button" at bounding box center [485, 89] width 7 height 7
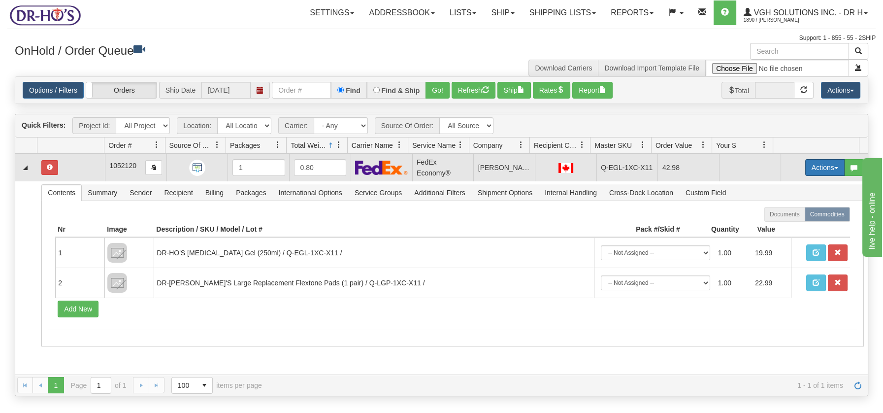
click at [828, 164] on button "Actions" at bounding box center [824, 167] width 39 height 17
click at [776, 184] on span "Open" at bounding box center [787, 186] width 24 height 8
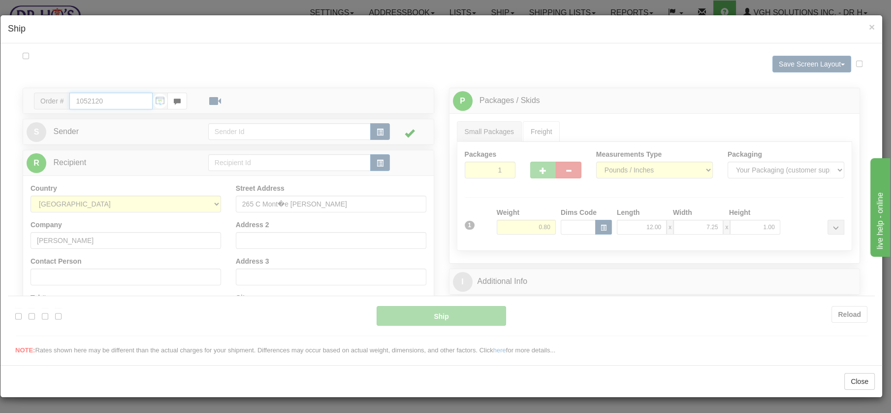
type input "20"
type input "09:00"
type input "16:00"
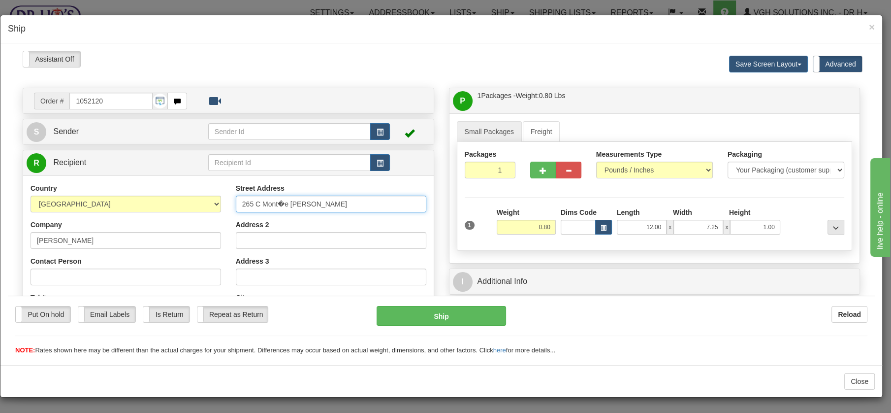
click at [280, 202] on input "265 C Mont�e [PERSON_NAME]" at bounding box center [331, 203] width 191 height 17
type input "265 C [PERSON_NAME]"
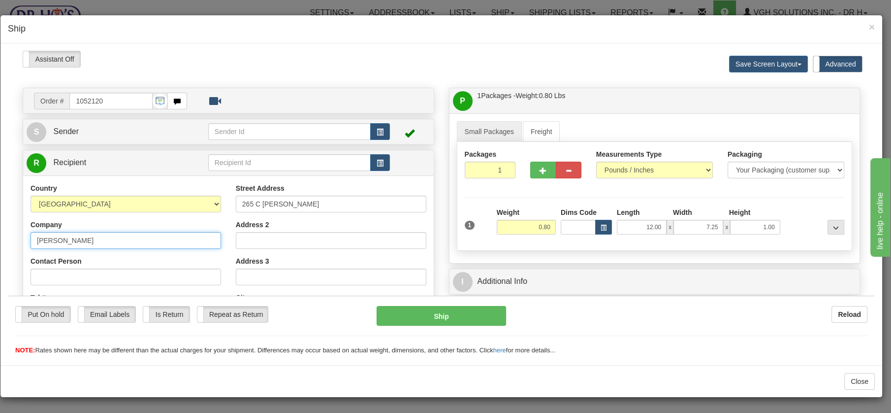
drag, startPoint x: 87, startPoint y: 237, endPoint x: 7, endPoint y: 232, distance: 79.9
click at [8, 232] on div "Please wait... Attention! Ok Add to Bidding... Preview Custom Documents Preview…" at bounding box center [441, 390] width 867 height 681
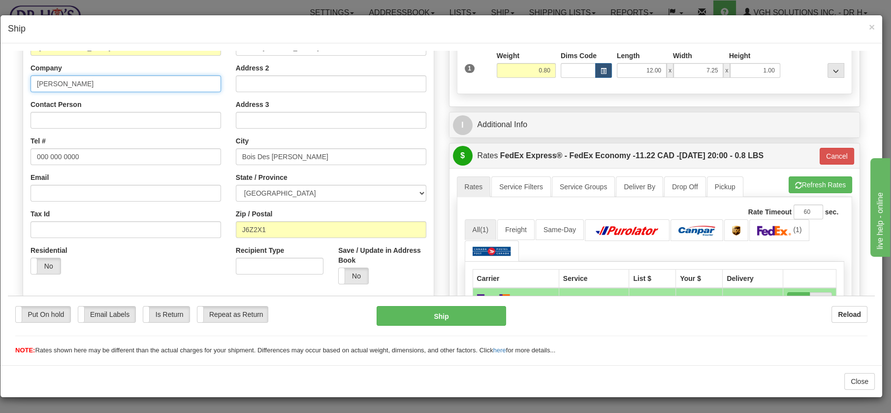
scroll to position [154, 0]
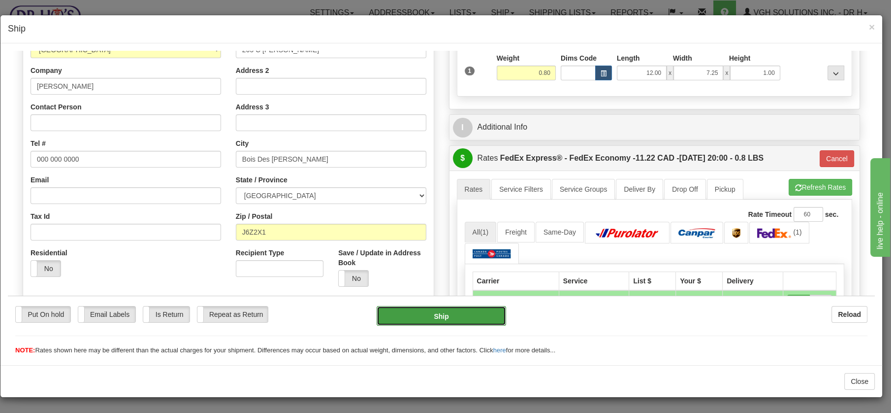
click at [437, 319] on button "Ship" at bounding box center [442, 315] width 130 height 20
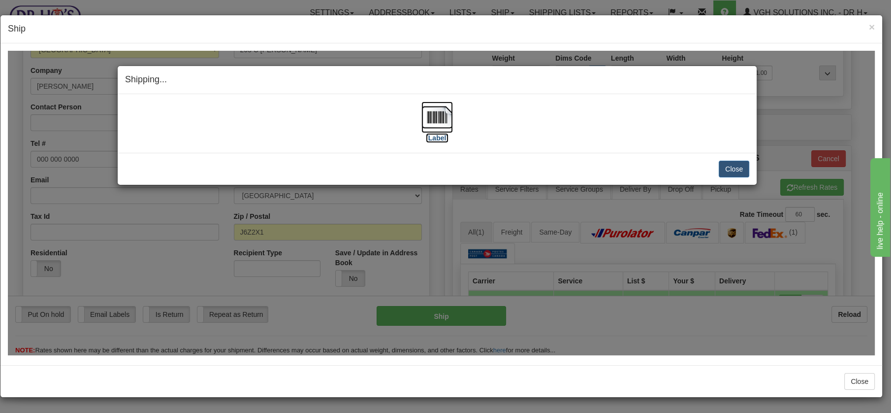
click at [431, 112] on img at bounding box center [437, 117] width 32 height 32
click at [734, 165] on button "Close" at bounding box center [734, 168] width 31 height 17
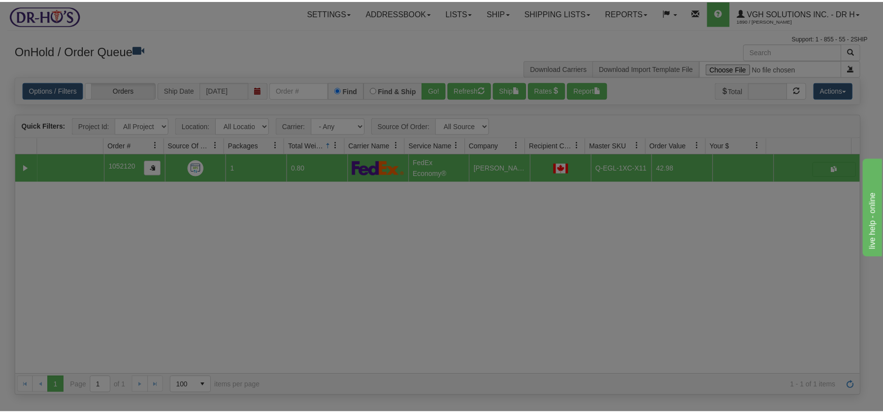
scroll to position [0, 0]
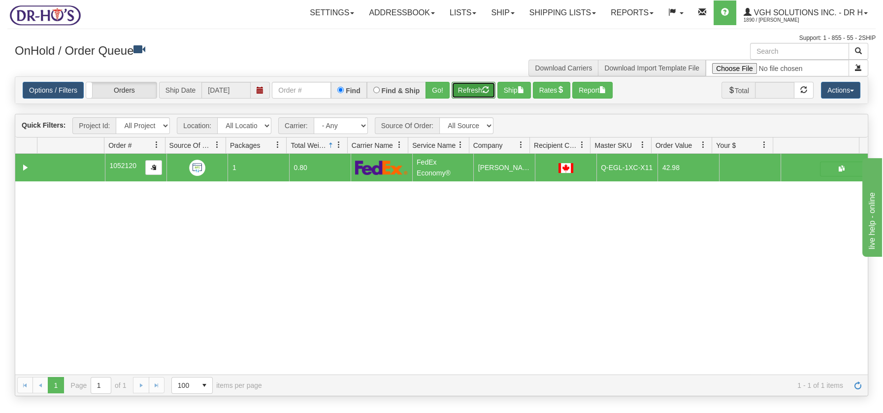
click at [489, 91] on span "button" at bounding box center [485, 89] width 7 height 7
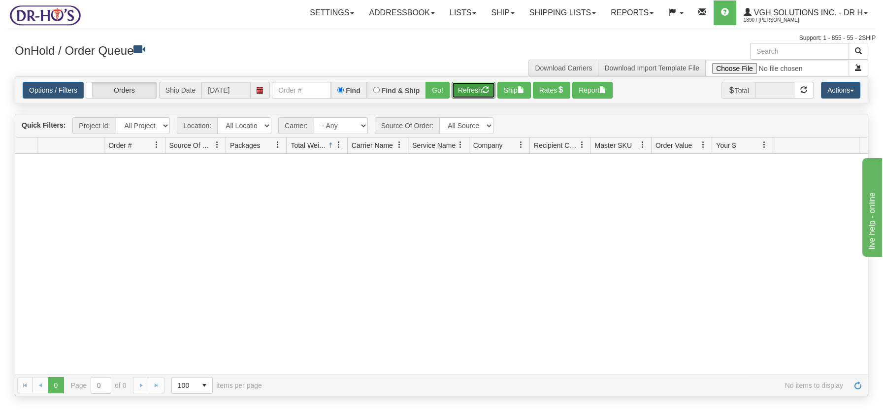
drag, startPoint x: 476, startPoint y: 87, endPoint x: 471, endPoint y: 84, distance: 5.7
click at [476, 87] on button "Refresh" at bounding box center [474, 90] width 44 height 17
